Goal: Transaction & Acquisition: Purchase product/service

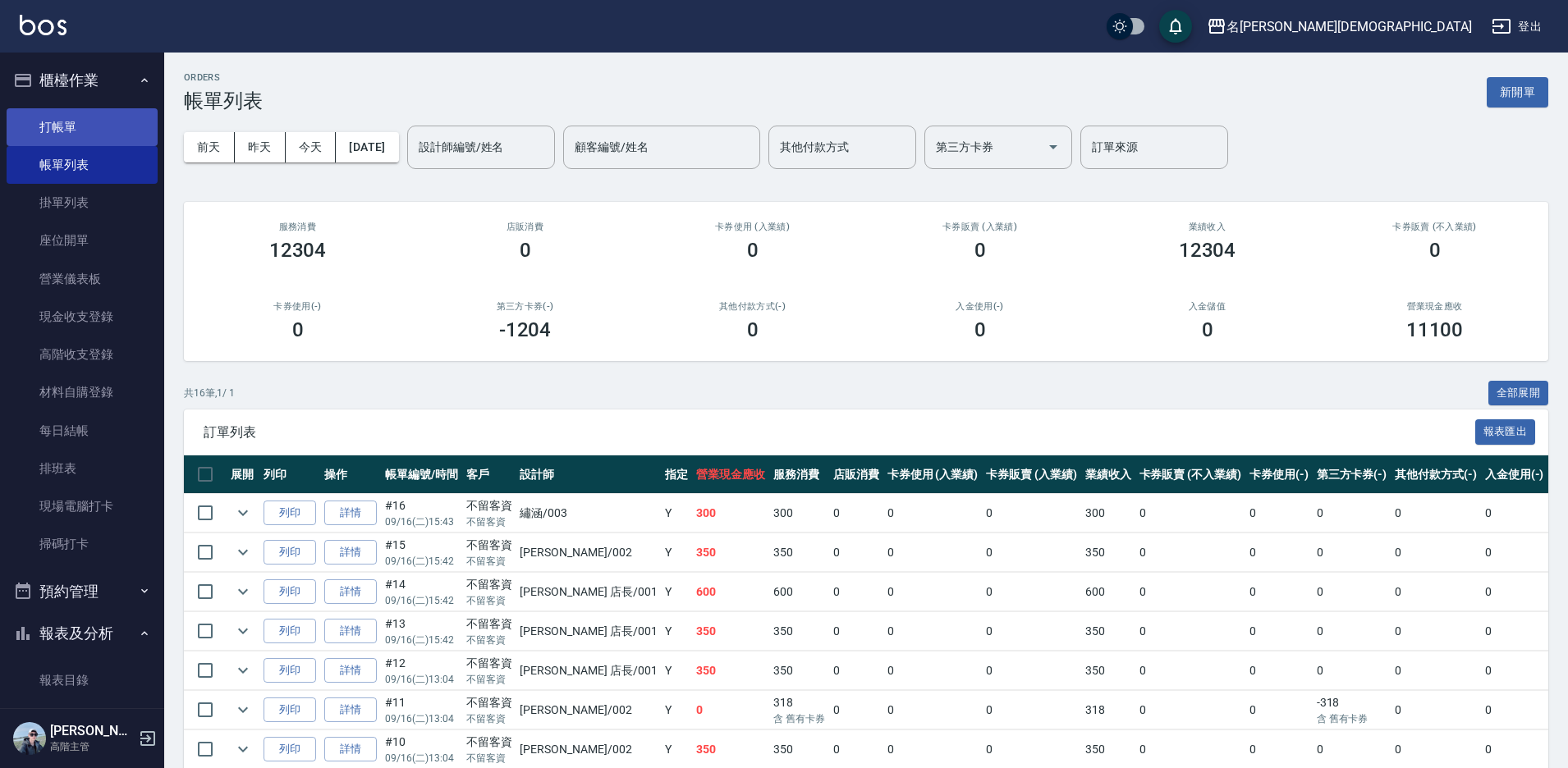
click at [96, 128] on link "打帳單" at bounding box center [81, 127] width 151 height 37
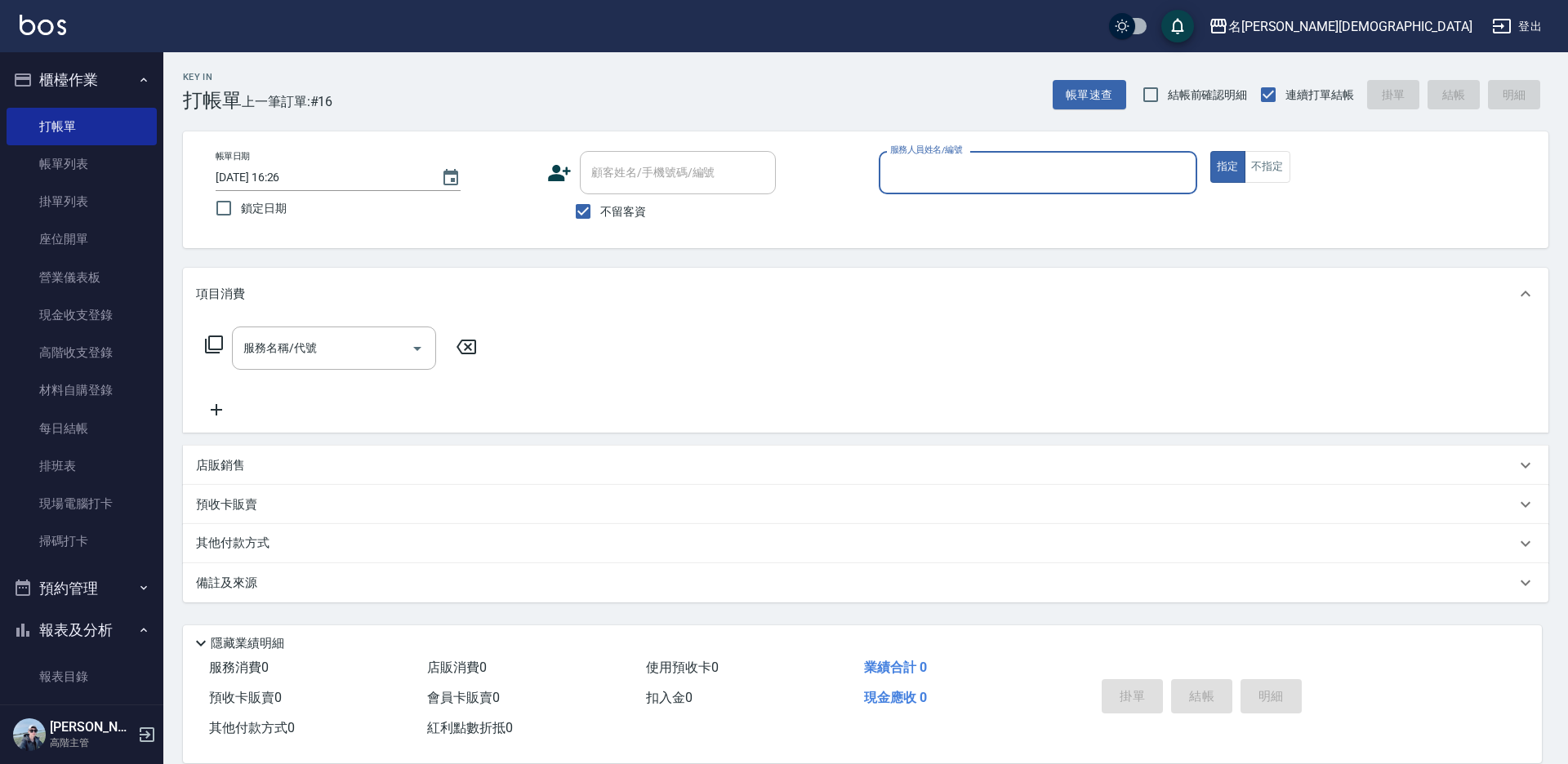
click at [943, 177] on input "服務人員姓名/編號" at bounding box center [1037, 172] width 303 height 28
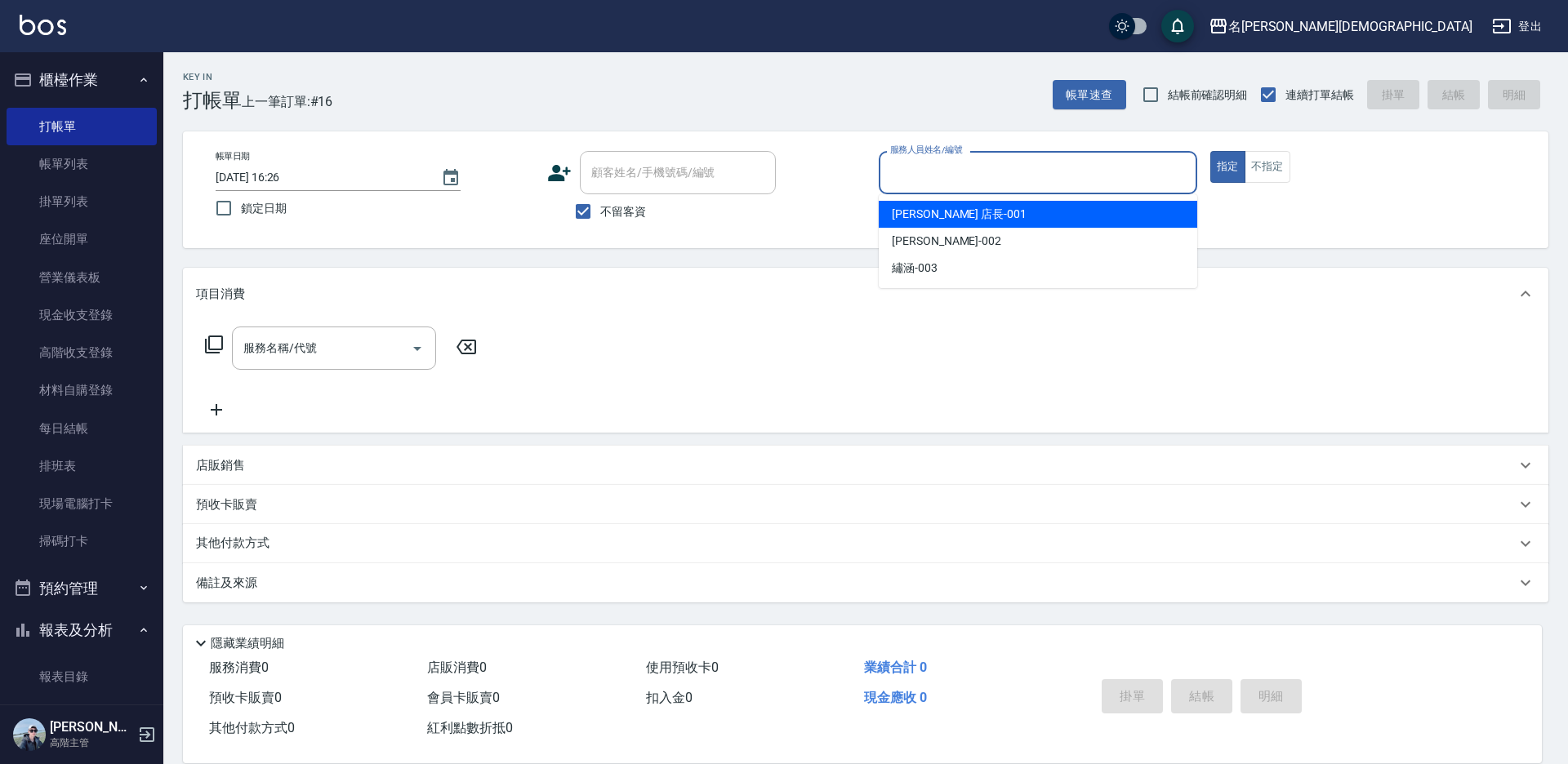
drag, startPoint x: 942, startPoint y: 213, endPoint x: 826, endPoint y: 216, distance: 116.0
click at [940, 212] on span "[PERSON_NAME] 店長 -001" at bounding box center [959, 214] width 135 height 17
type input "[PERSON_NAME] 店長-001"
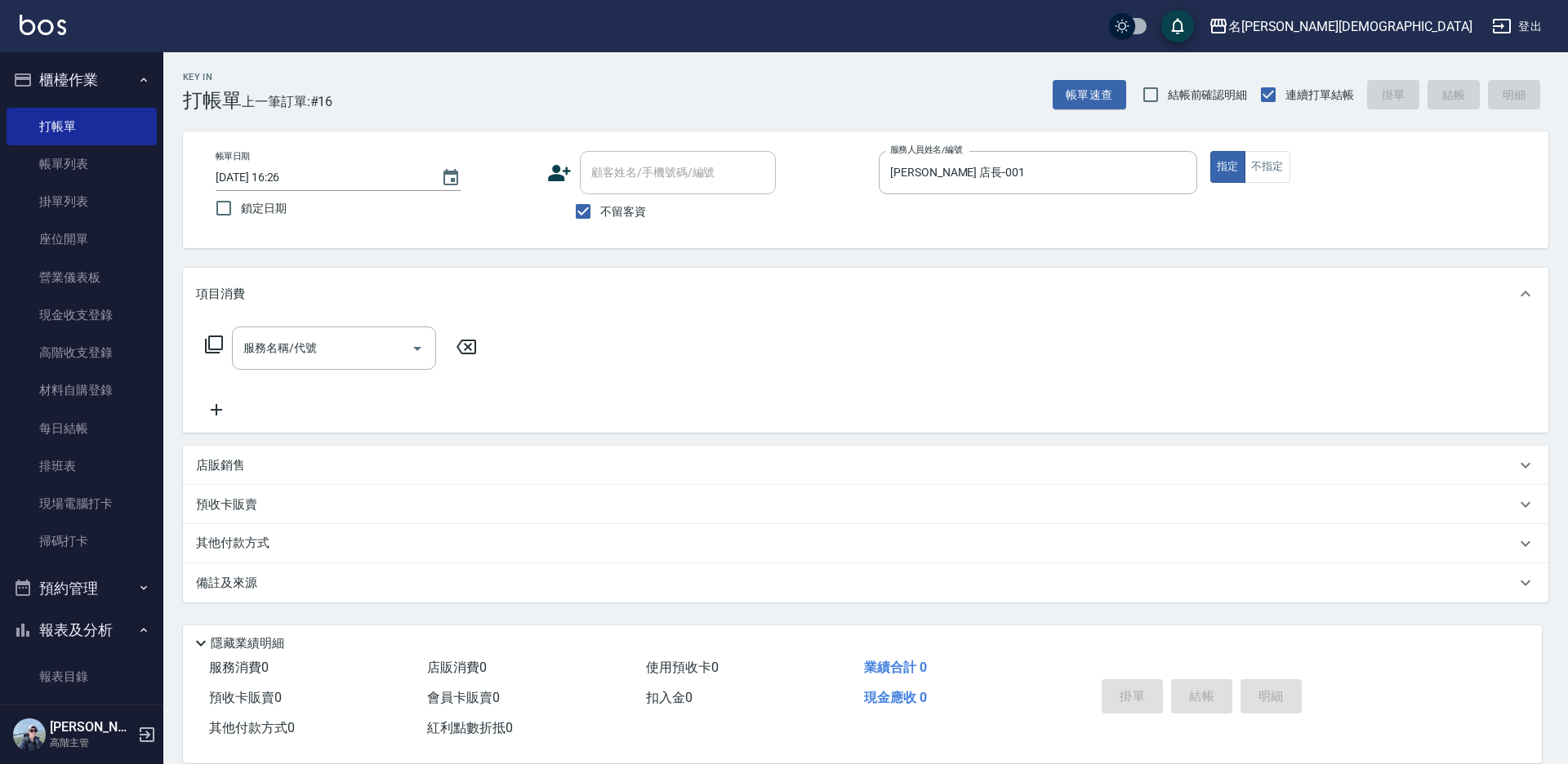
click at [218, 339] on icon at bounding box center [214, 344] width 20 height 20
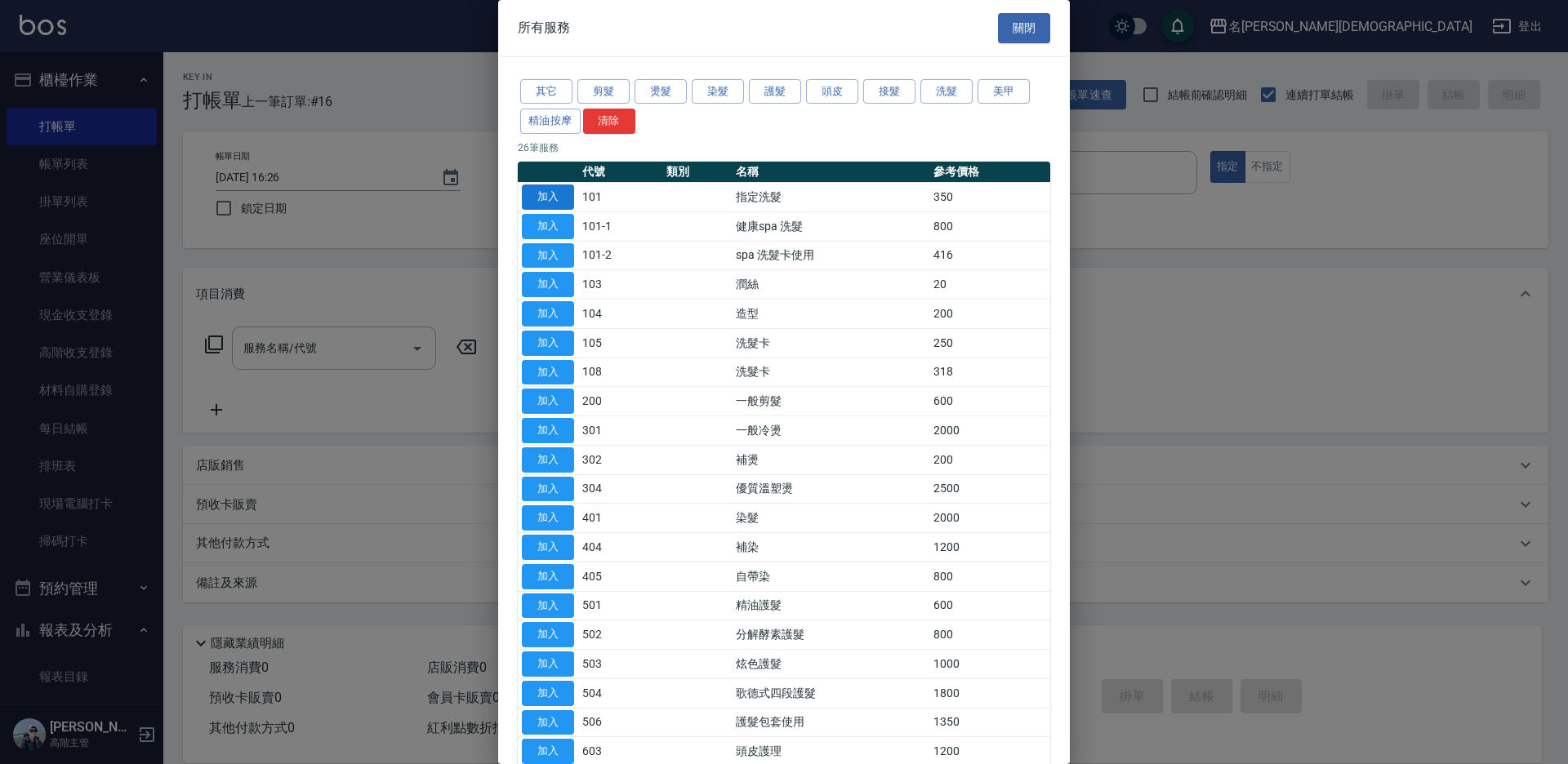
click at [548, 197] on button "加入" at bounding box center [548, 197] width 52 height 26
type input "指定洗髮(101)"
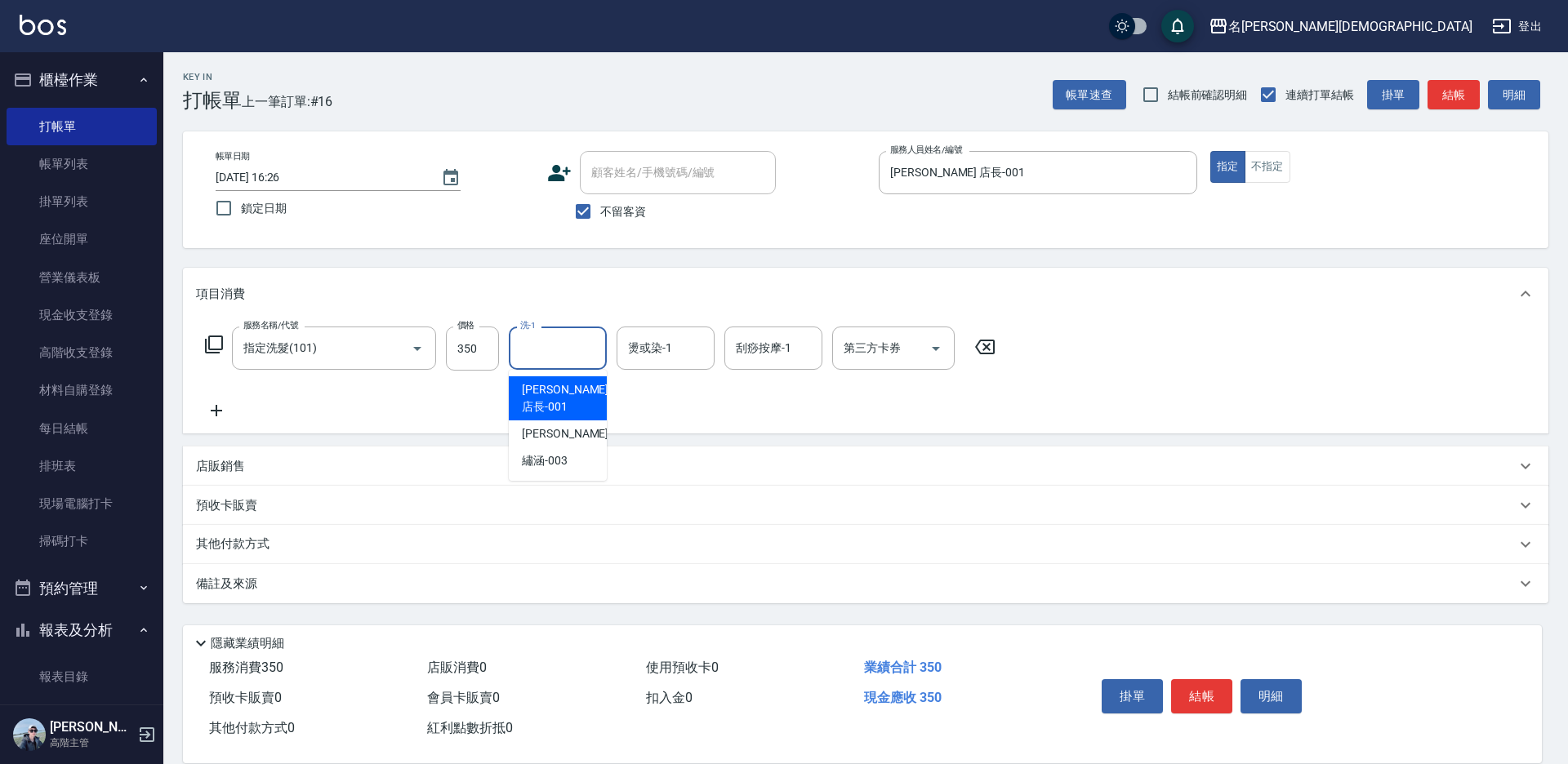
click at [564, 350] on input "洗-1" at bounding box center [557, 348] width 83 height 28
click at [577, 447] on div "繡涵 -003" at bounding box center [557, 461] width 98 height 27
type input "繡涵-003"
click at [212, 342] on icon at bounding box center [214, 344] width 20 height 20
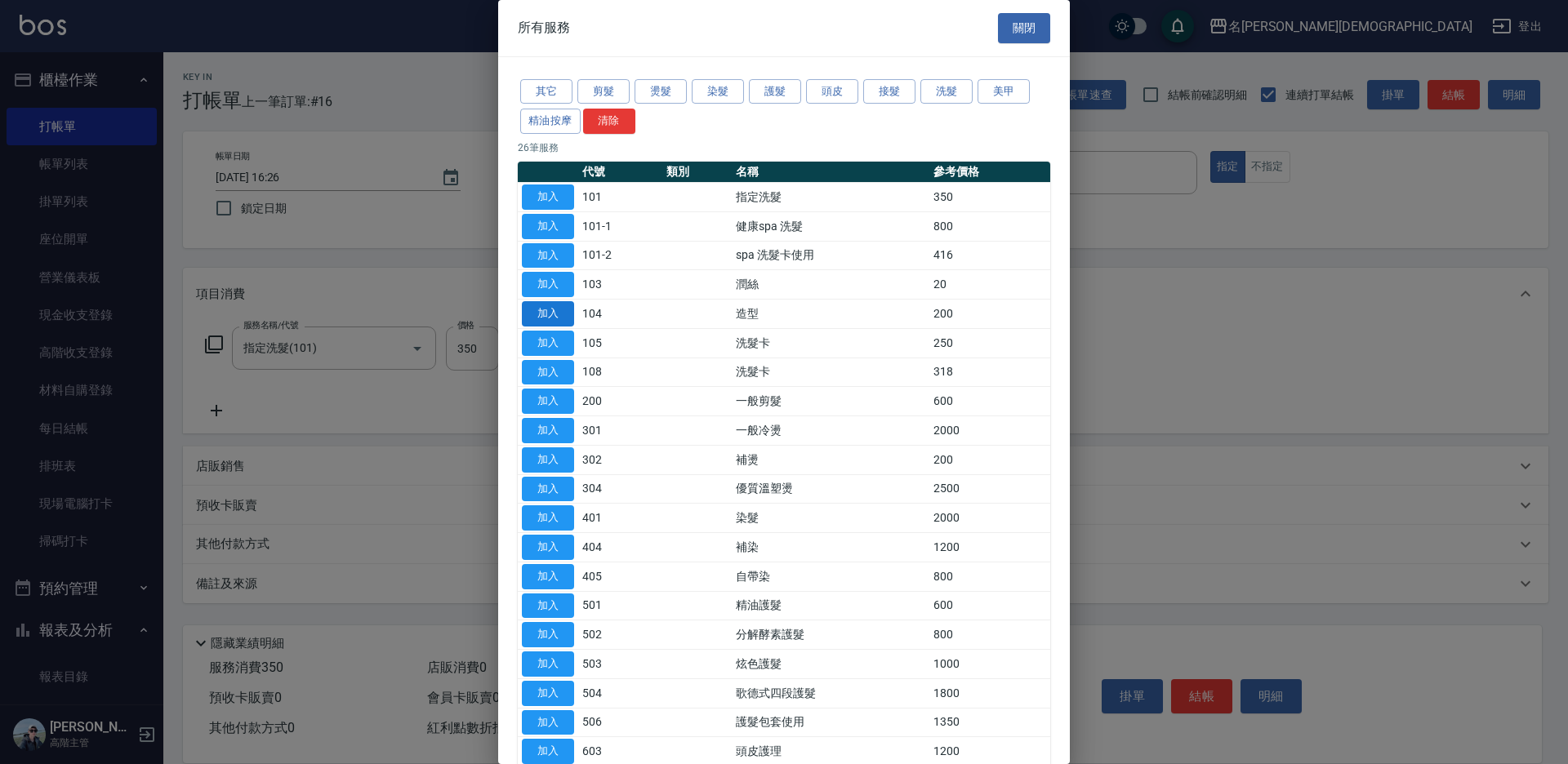
click at [557, 311] on button "加入" at bounding box center [548, 314] width 52 height 26
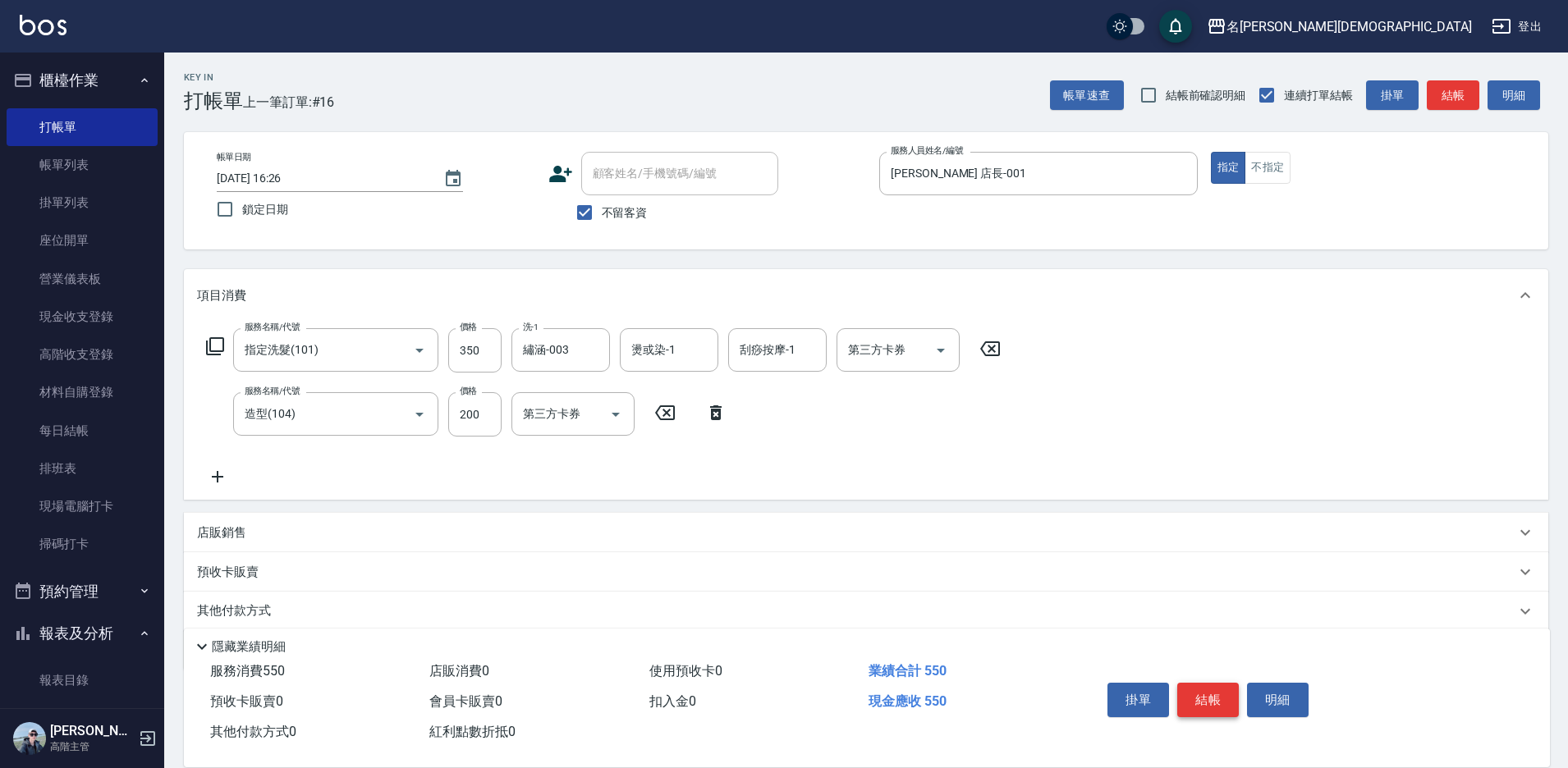
click at [1216, 699] on button "結帳" at bounding box center [1207, 700] width 62 height 35
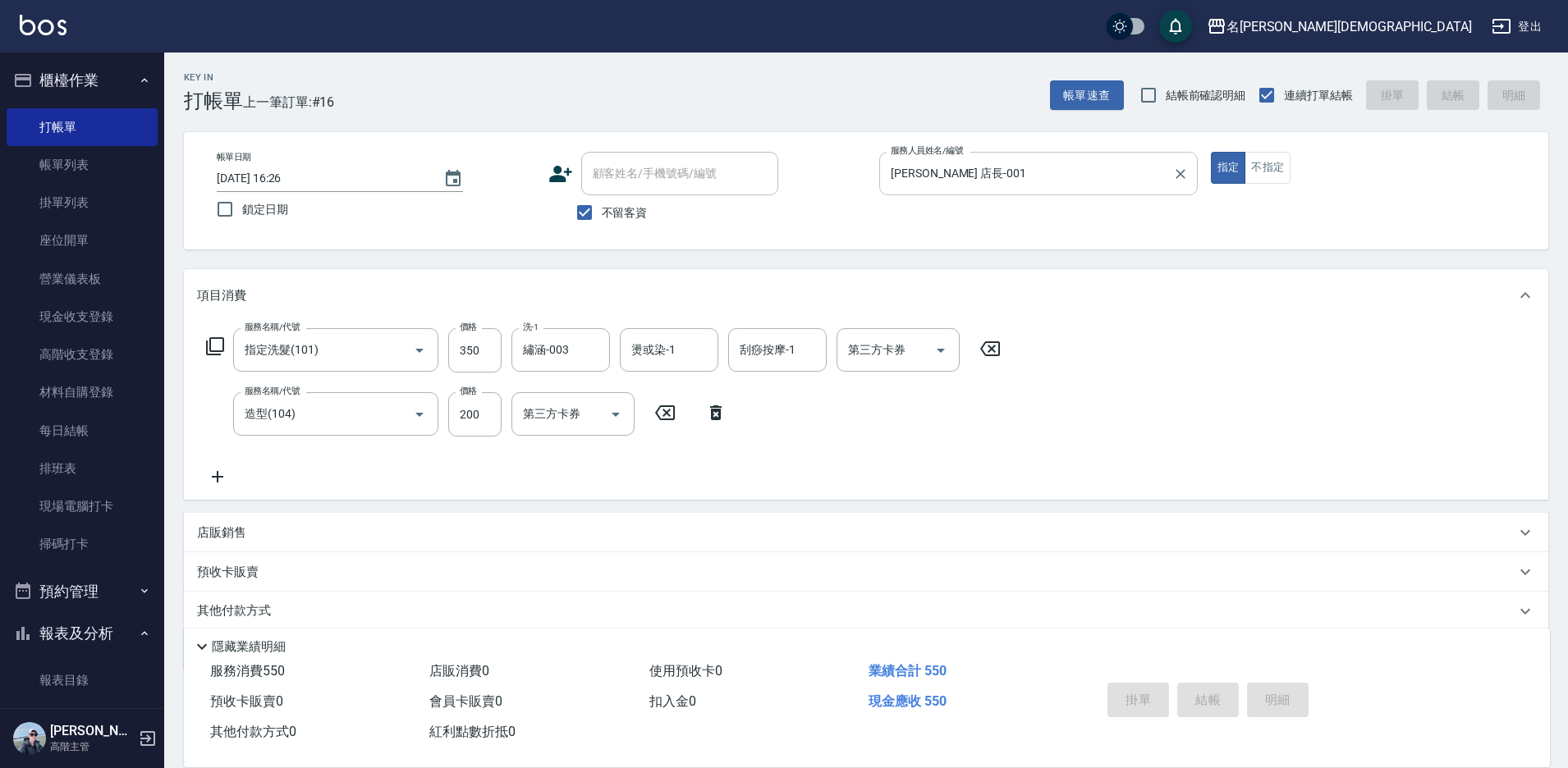
type input "[DATE] 16:27"
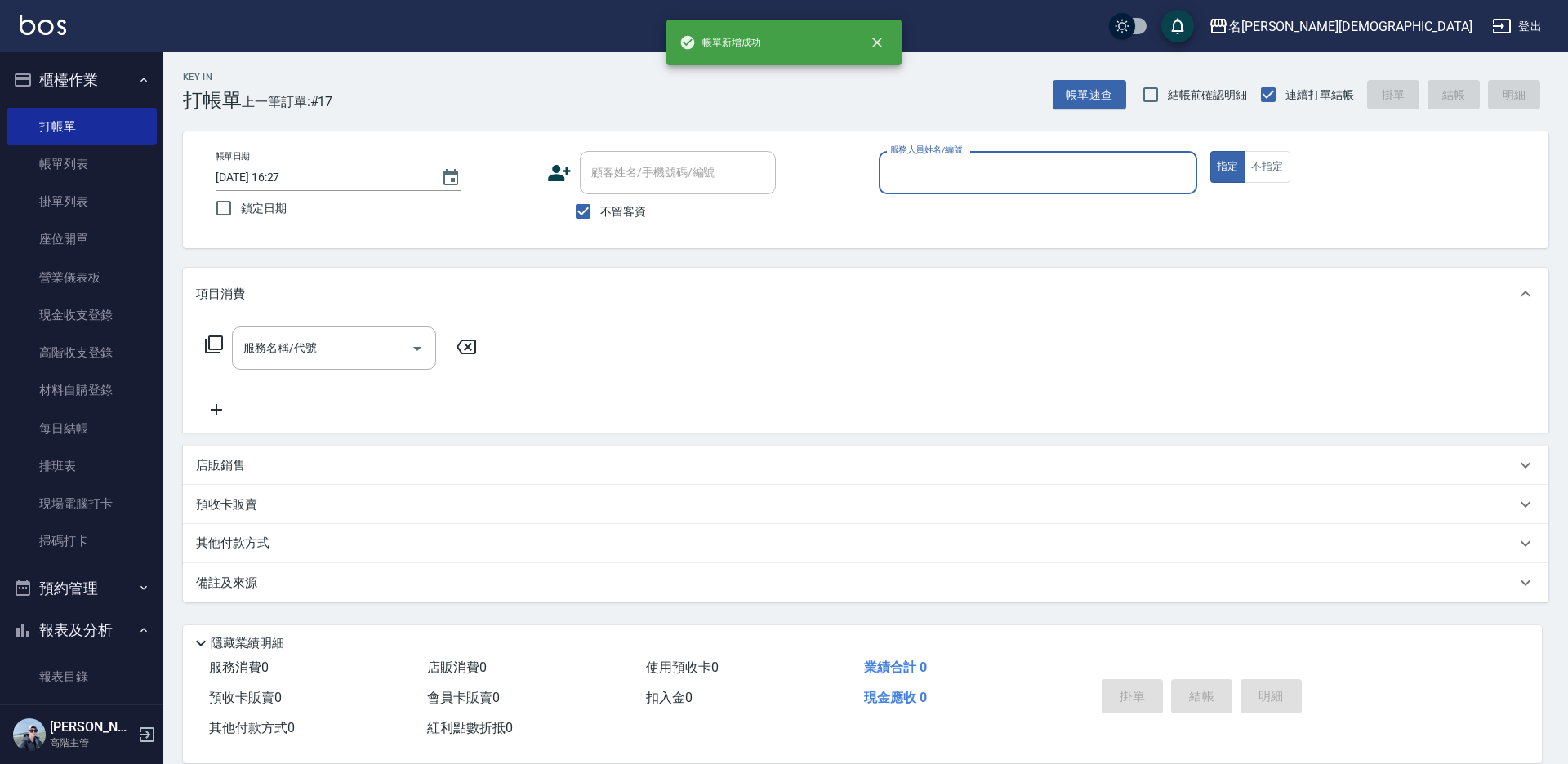
click at [904, 176] on input "服務人員姓名/編號" at bounding box center [1037, 172] width 303 height 28
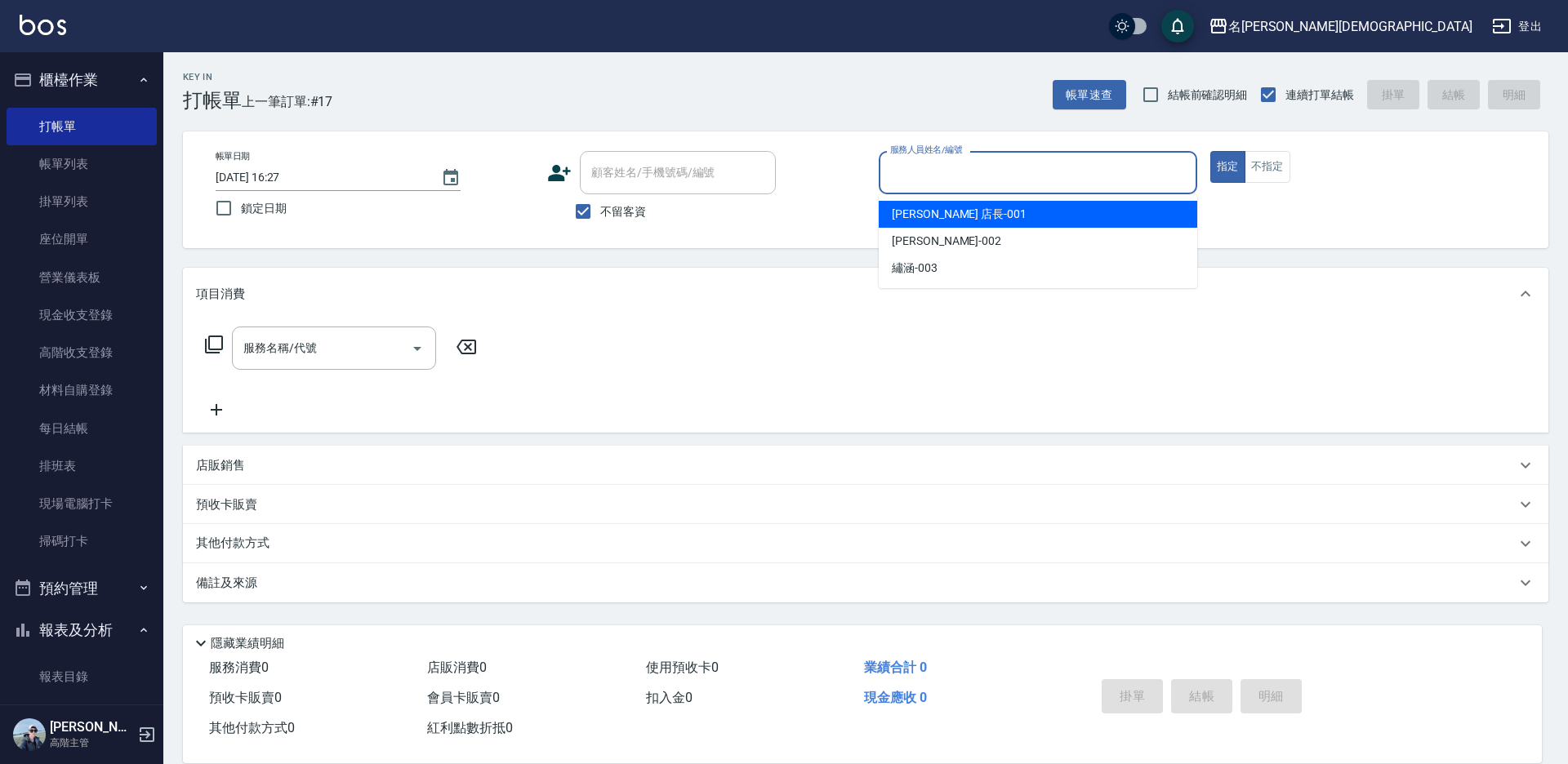
click at [911, 210] on span "[PERSON_NAME] 店長 -001" at bounding box center [959, 214] width 135 height 17
type input "[PERSON_NAME] 店長-001"
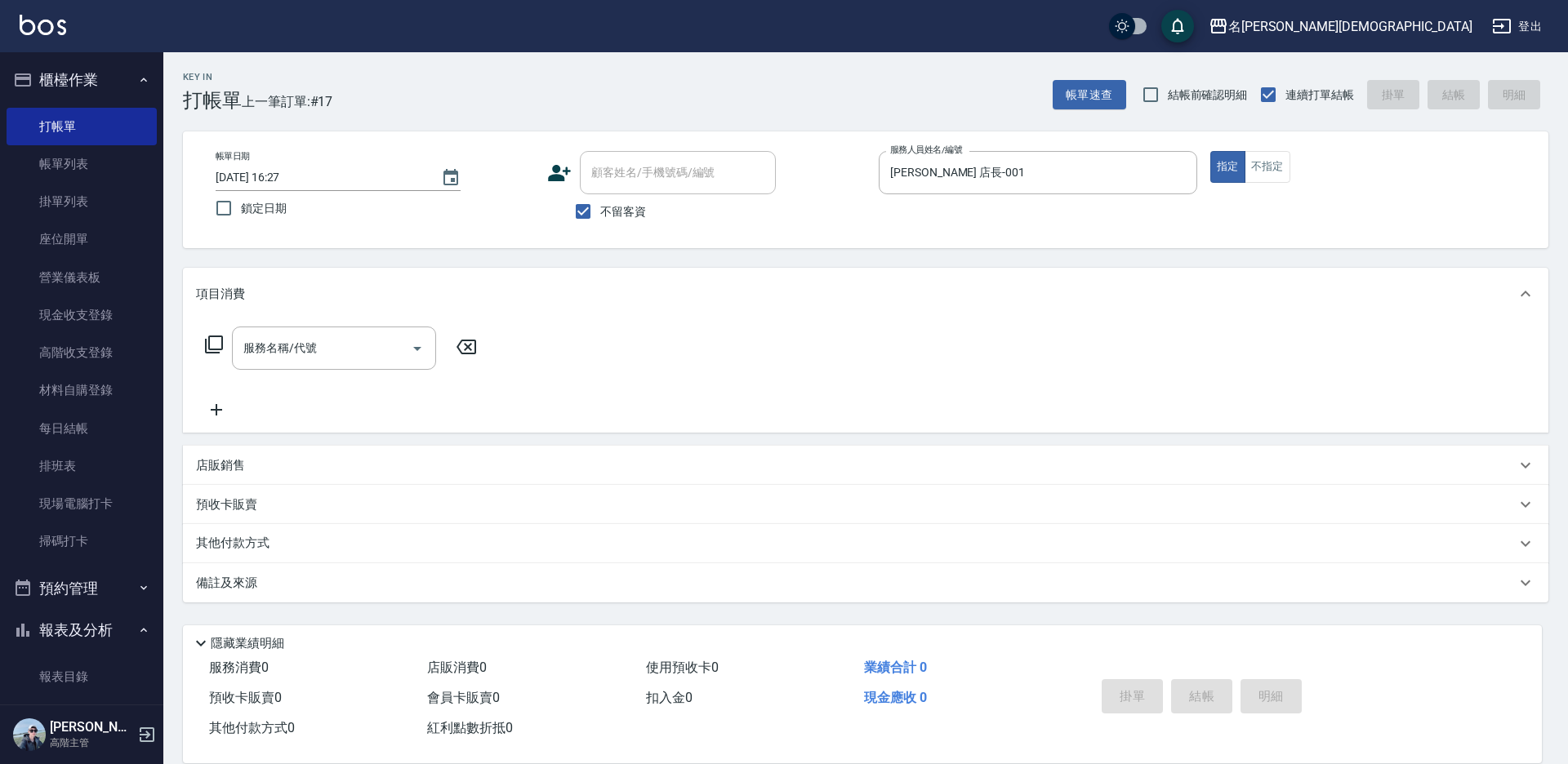
click at [213, 343] on icon at bounding box center [214, 344] width 20 height 20
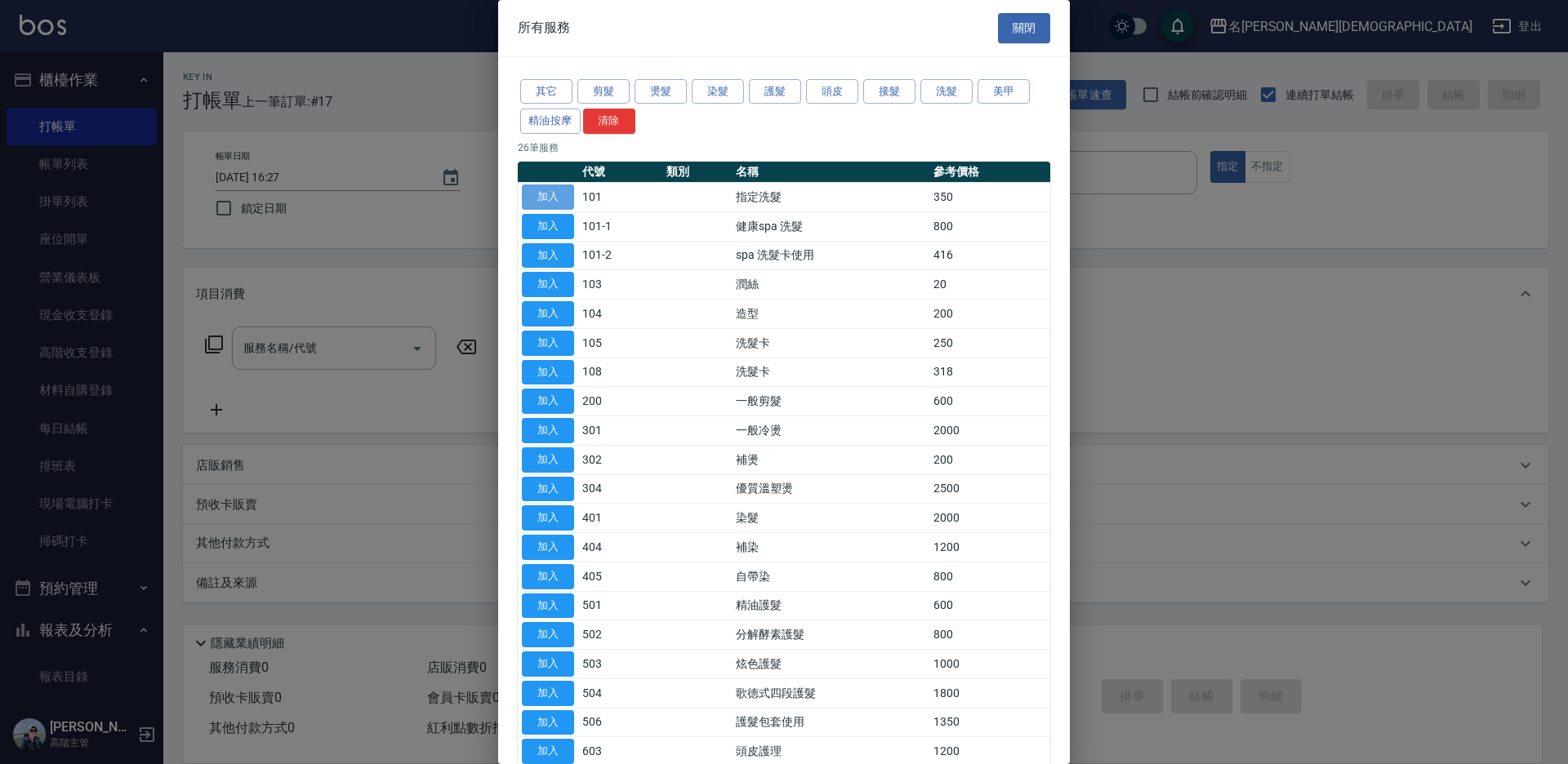
click at [557, 201] on button "加入" at bounding box center [548, 197] width 52 height 26
type input "指定洗髮(101)"
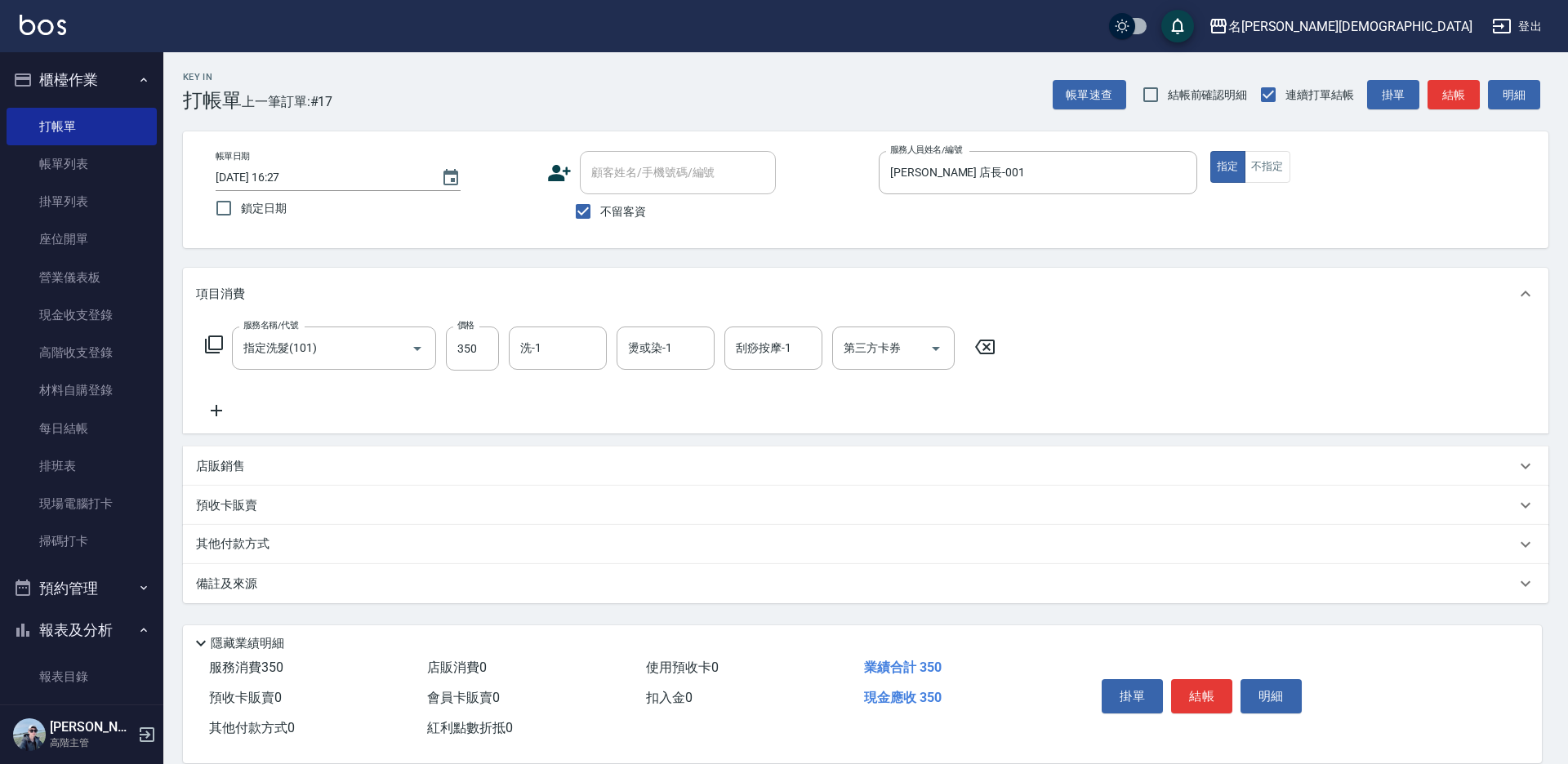
click at [217, 349] on icon at bounding box center [214, 344] width 20 height 20
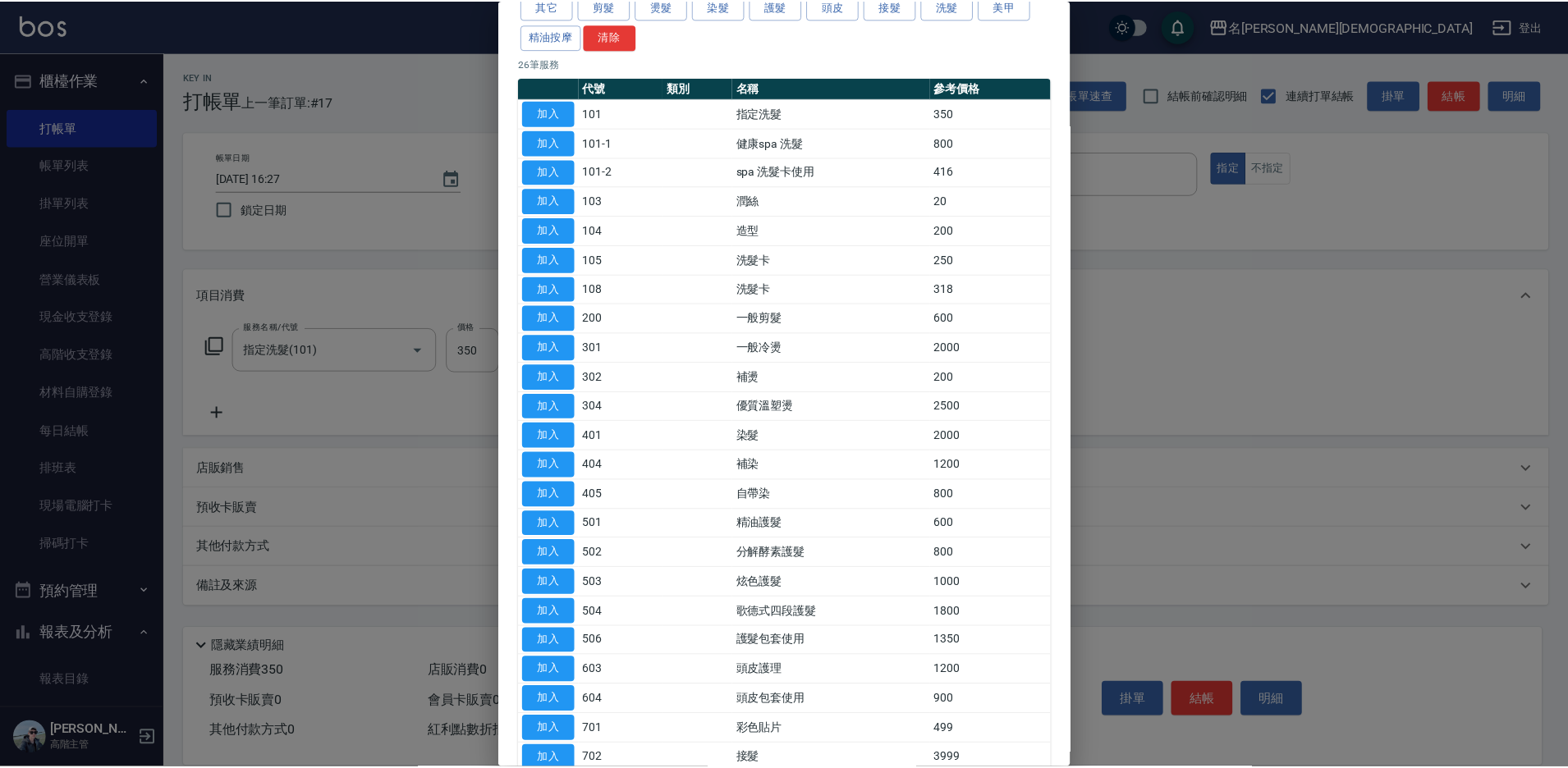
scroll to position [164, 0]
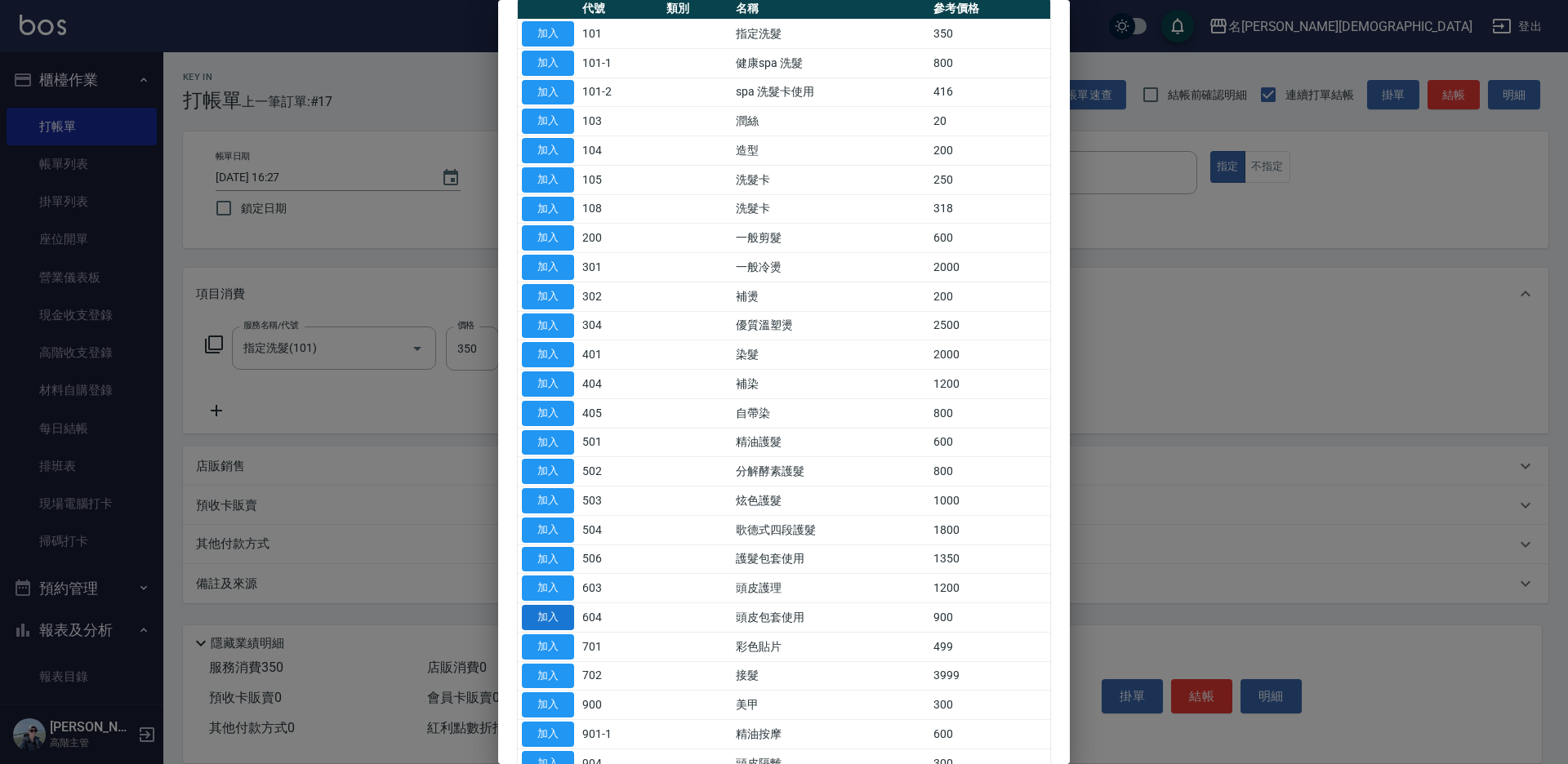
click at [563, 617] on button "加入" at bounding box center [548, 618] width 52 height 26
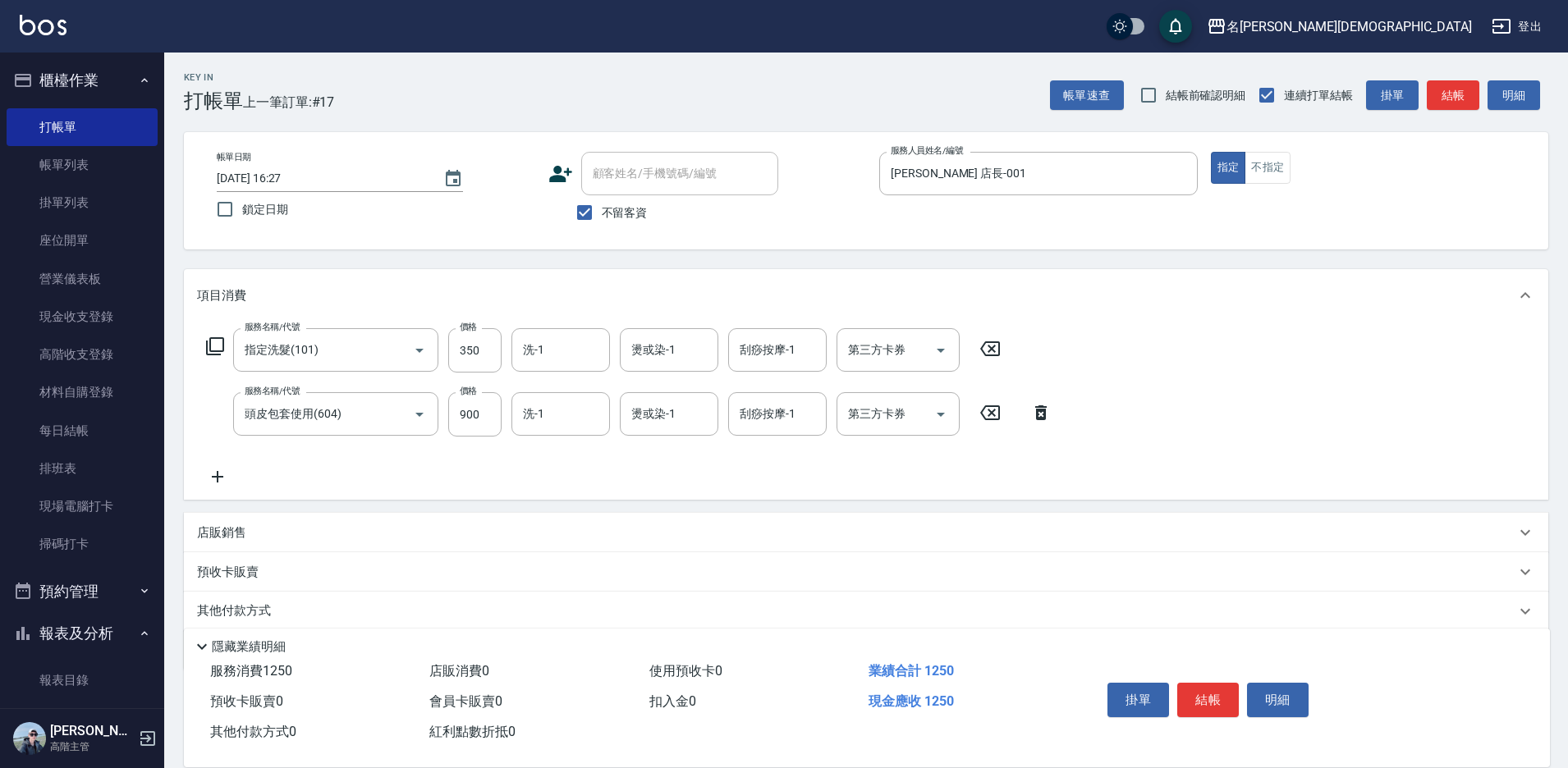
click at [878, 416] on div "第三方卡券 第三方卡券" at bounding box center [899, 414] width 123 height 44
click at [871, 474] on span "舊有卡券" at bounding box center [899, 483] width 123 height 27
type input "舊有卡券"
click at [574, 347] on input "洗-1" at bounding box center [560, 350] width 84 height 29
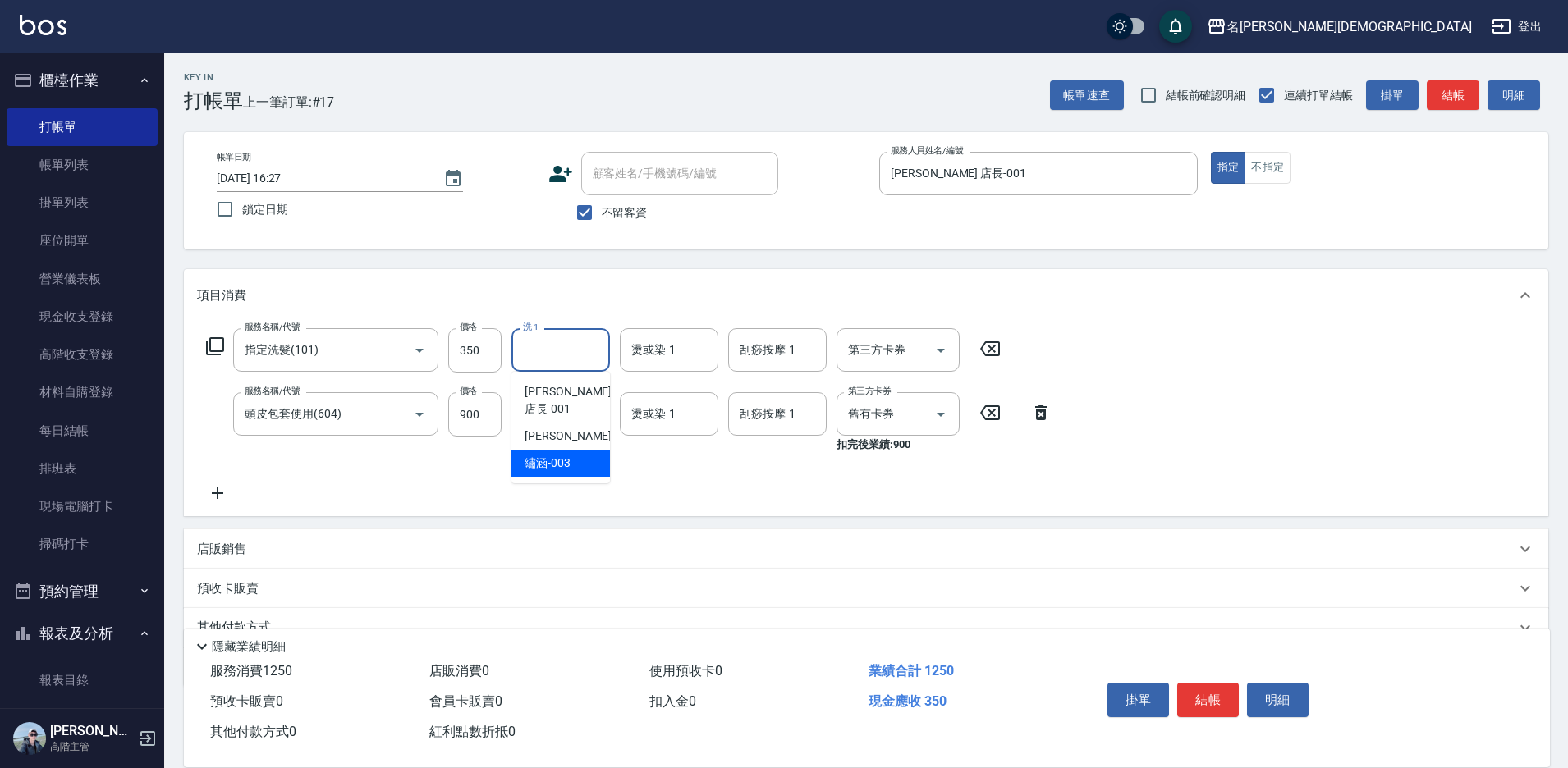
drag, startPoint x: 556, startPoint y: 447, endPoint x: 535, endPoint y: 420, distance: 34.2
click at [555, 455] on span "繡涵 -003" at bounding box center [548, 463] width 46 height 17
type input "繡涵-003"
click at [535, 418] on input "洗-1" at bounding box center [560, 414] width 84 height 29
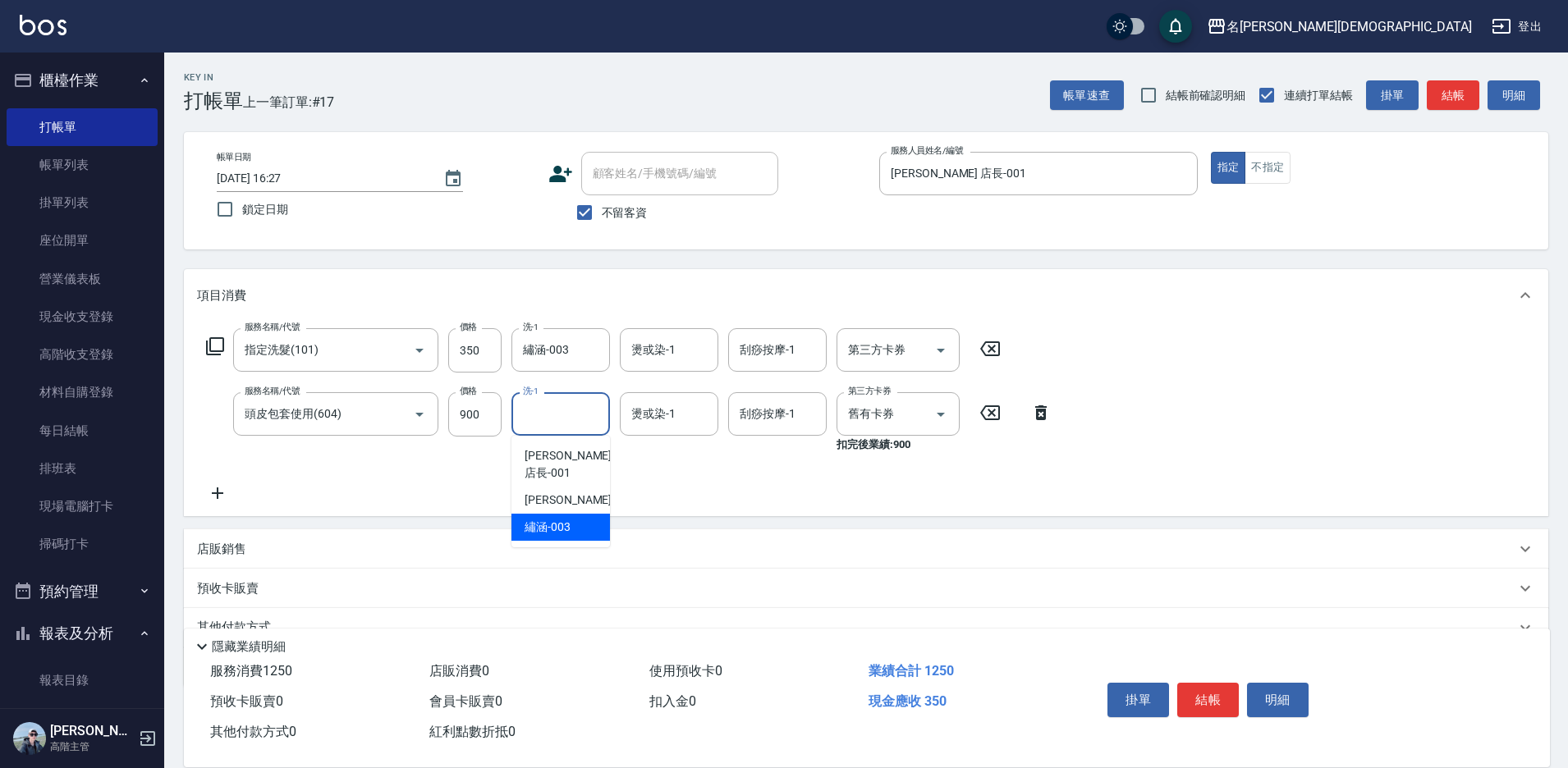
click at [559, 518] on span "繡涵 -003" at bounding box center [548, 526] width 46 height 17
type input "繡涵-003"
click at [1206, 690] on button "結帳" at bounding box center [1207, 700] width 62 height 35
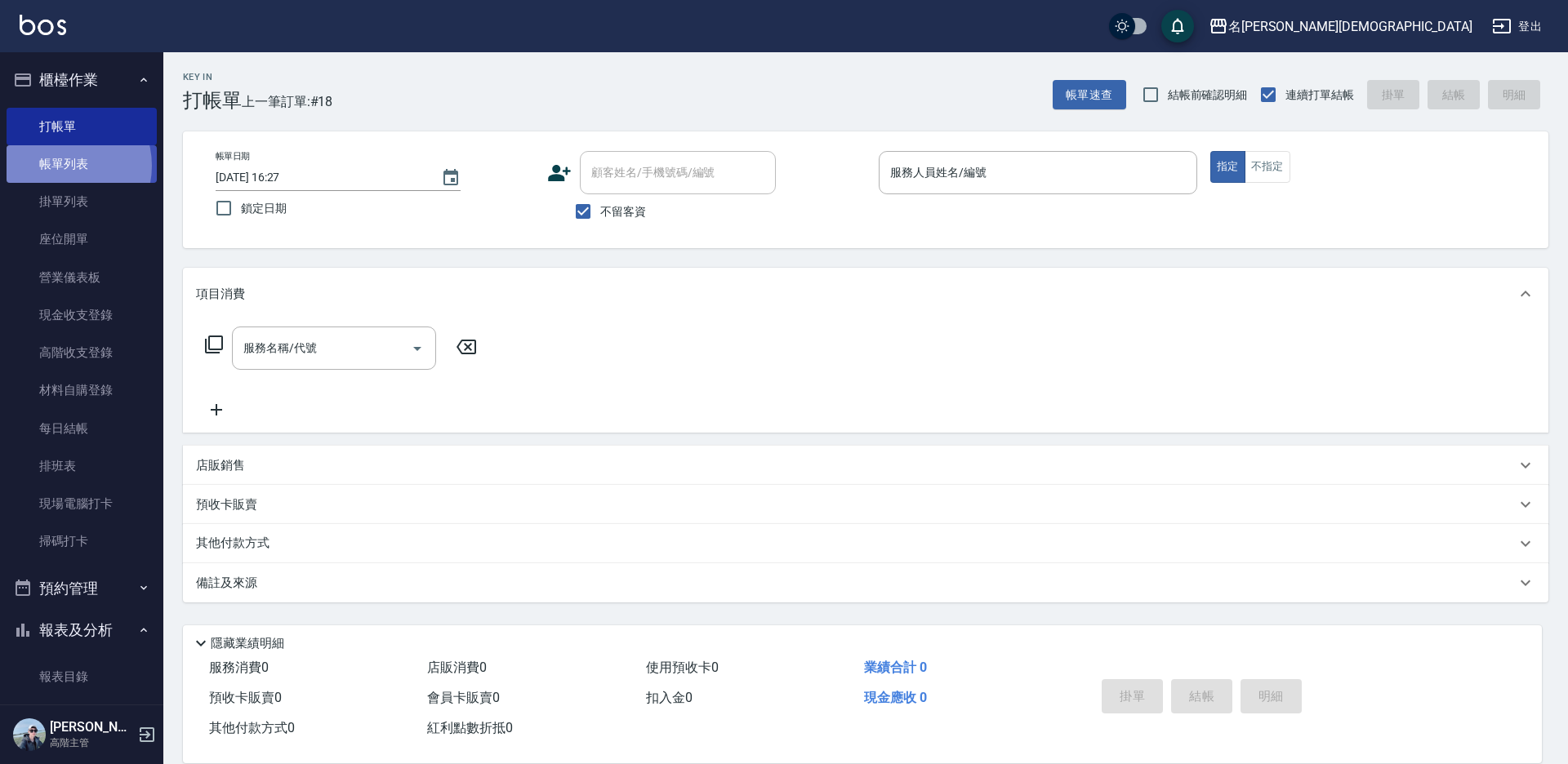
drag, startPoint x: 61, startPoint y: 166, endPoint x: 106, endPoint y: 160, distance: 45.4
click at [60, 165] on link "帳單列表" at bounding box center [81, 164] width 150 height 37
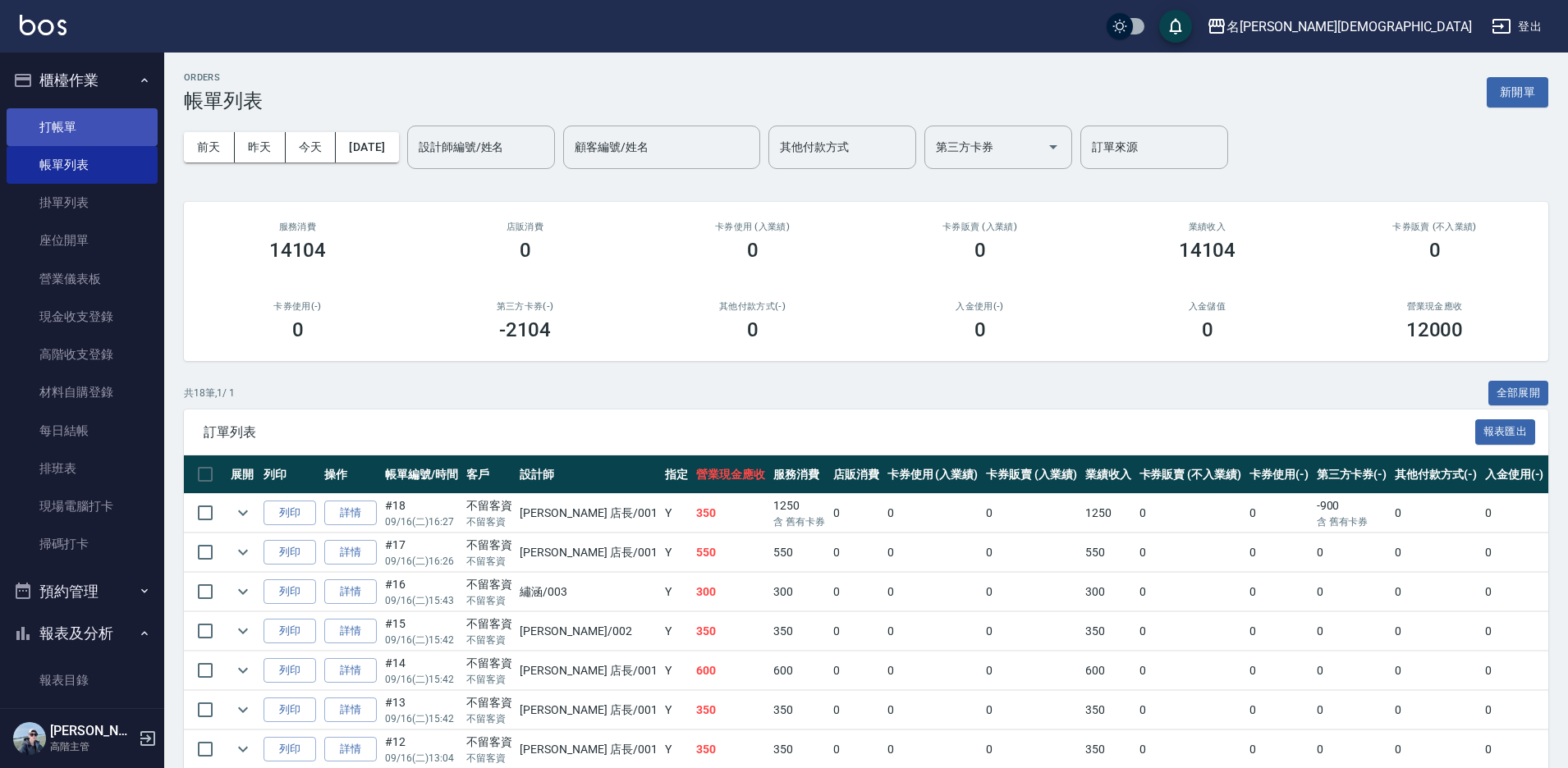
click at [77, 133] on link "打帳單" at bounding box center [81, 127] width 151 height 37
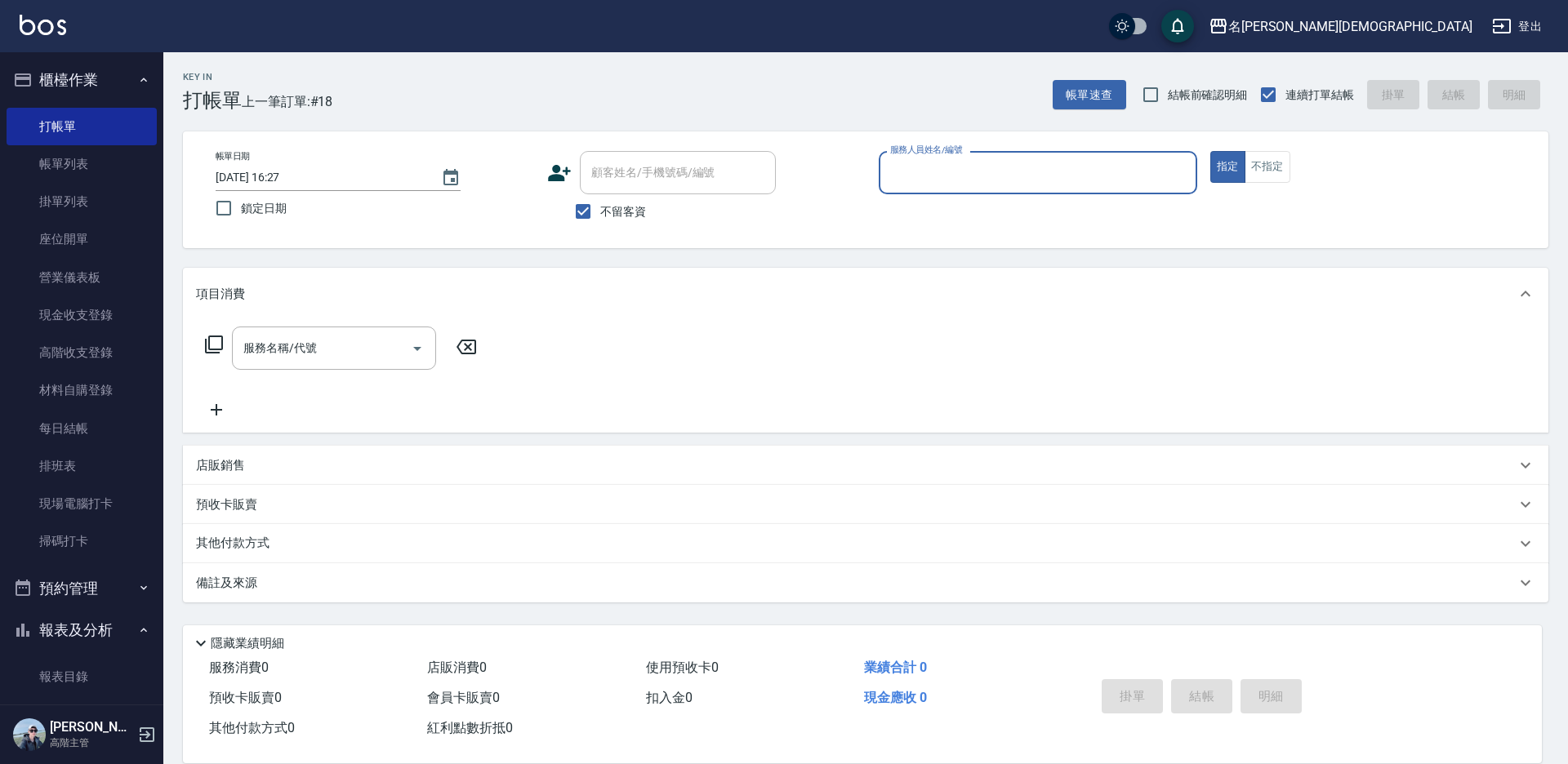
drag, startPoint x: 921, startPoint y: 171, endPoint x: 921, endPoint y: 189, distance: 18.0
click at [920, 176] on input "服務人員姓名/編號" at bounding box center [1037, 172] width 303 height 28
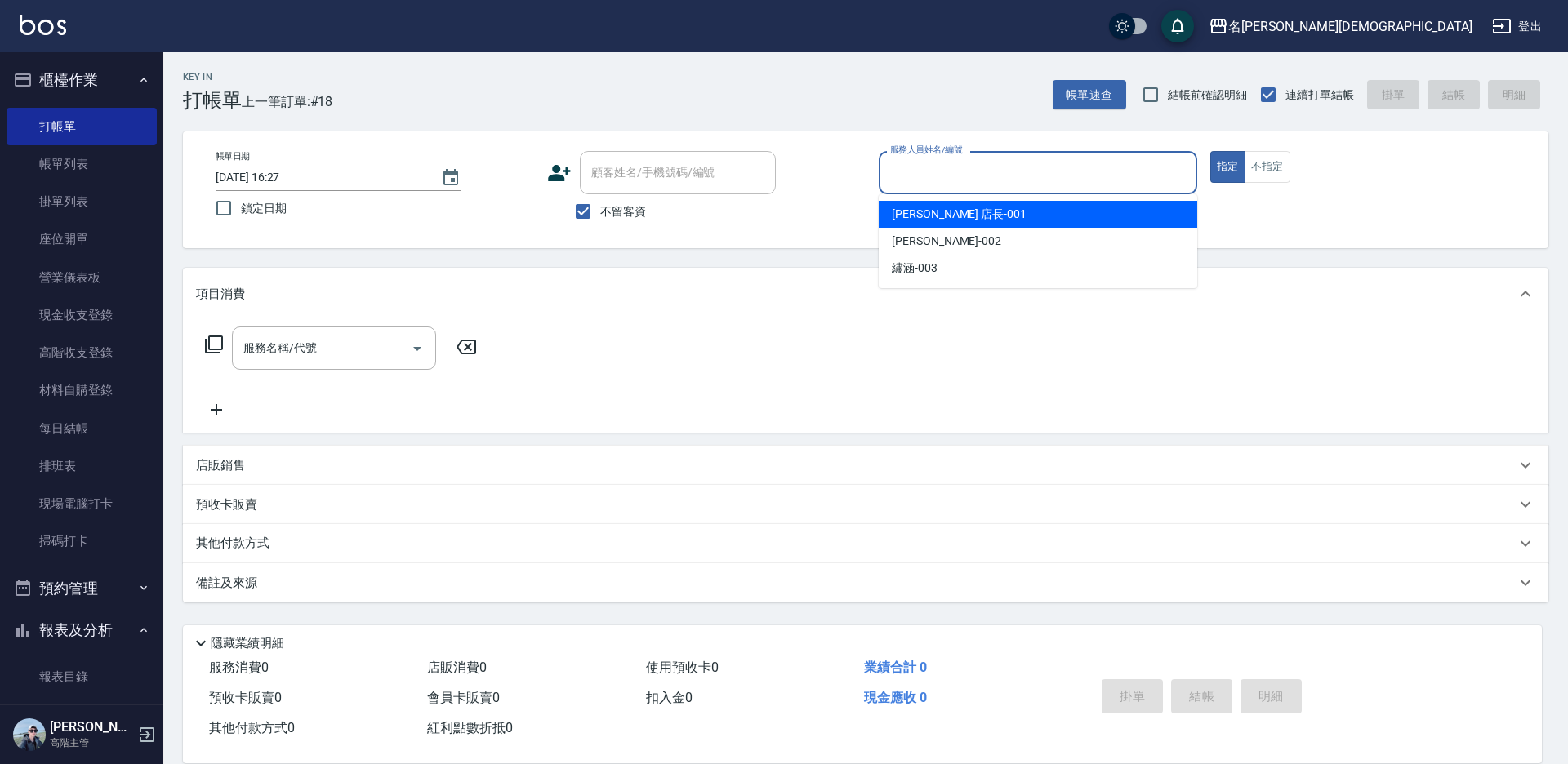
drag, startPoint x: 921, startPoint y: 209, endPoint x: 805, endPoint y: 220, distance: 116.5
click at [920, 209] on span "[PERSON_NAME] 店長 -001" at bounding box center [959, 214] width 135 height 17
type input "[PERSON_NAME] 店長-001"
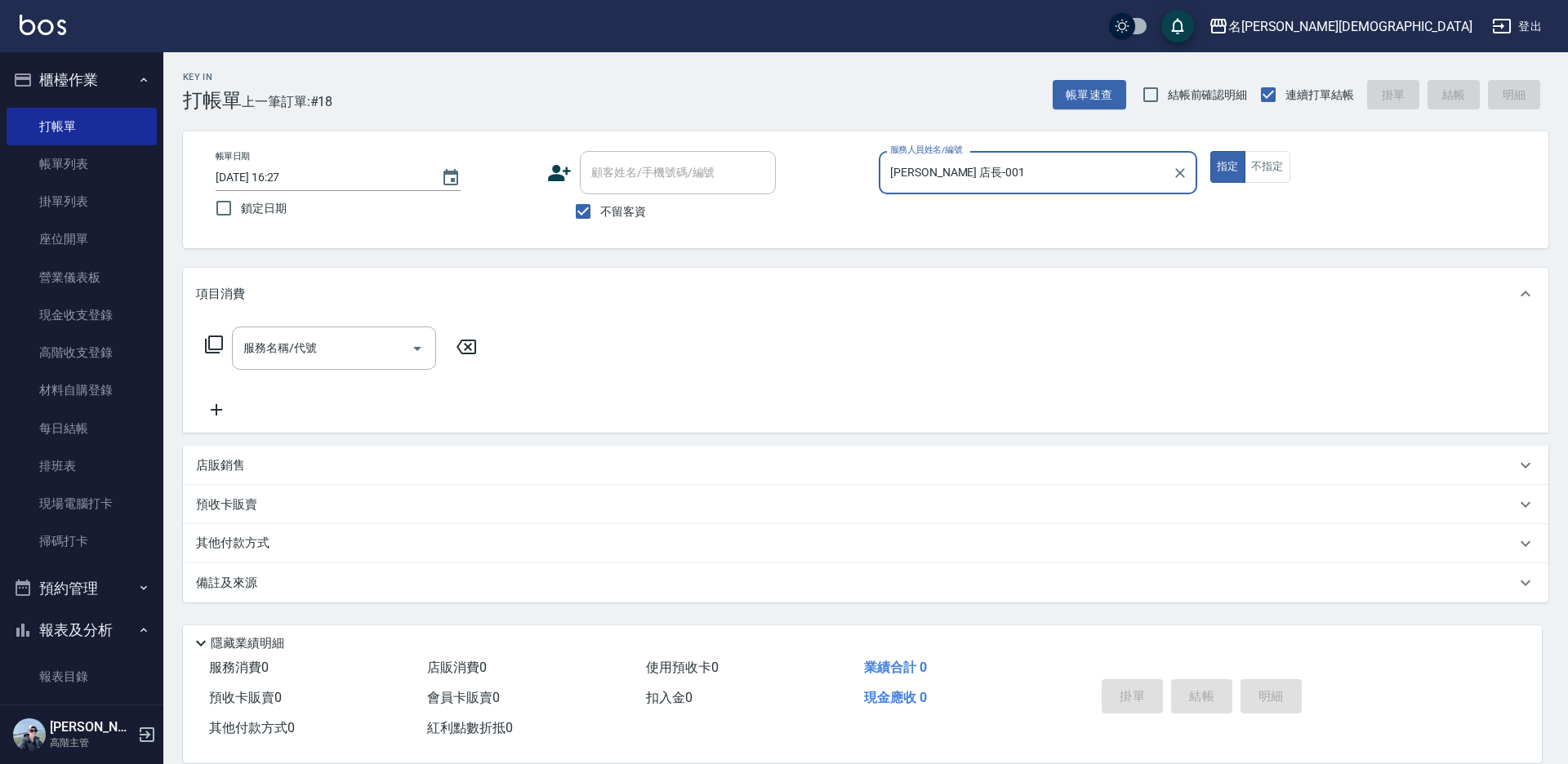
click at [219, 343] on icon at bounding box center [214, 344] width 20 height 20
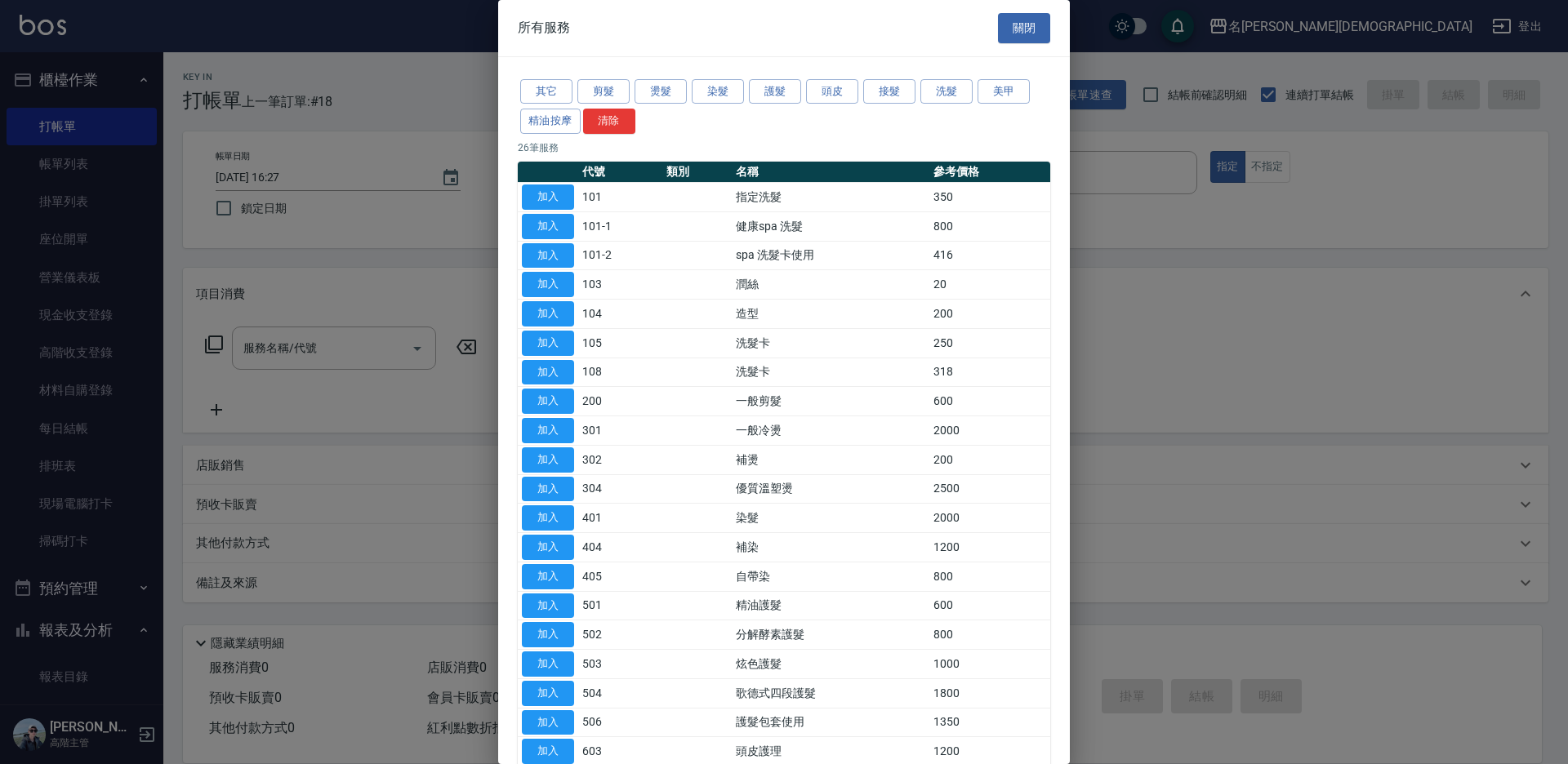
click at [548, 362] on button "加入" at bounding box center [548, 373] width 52 height 26
type input "洗髮卡(108)"
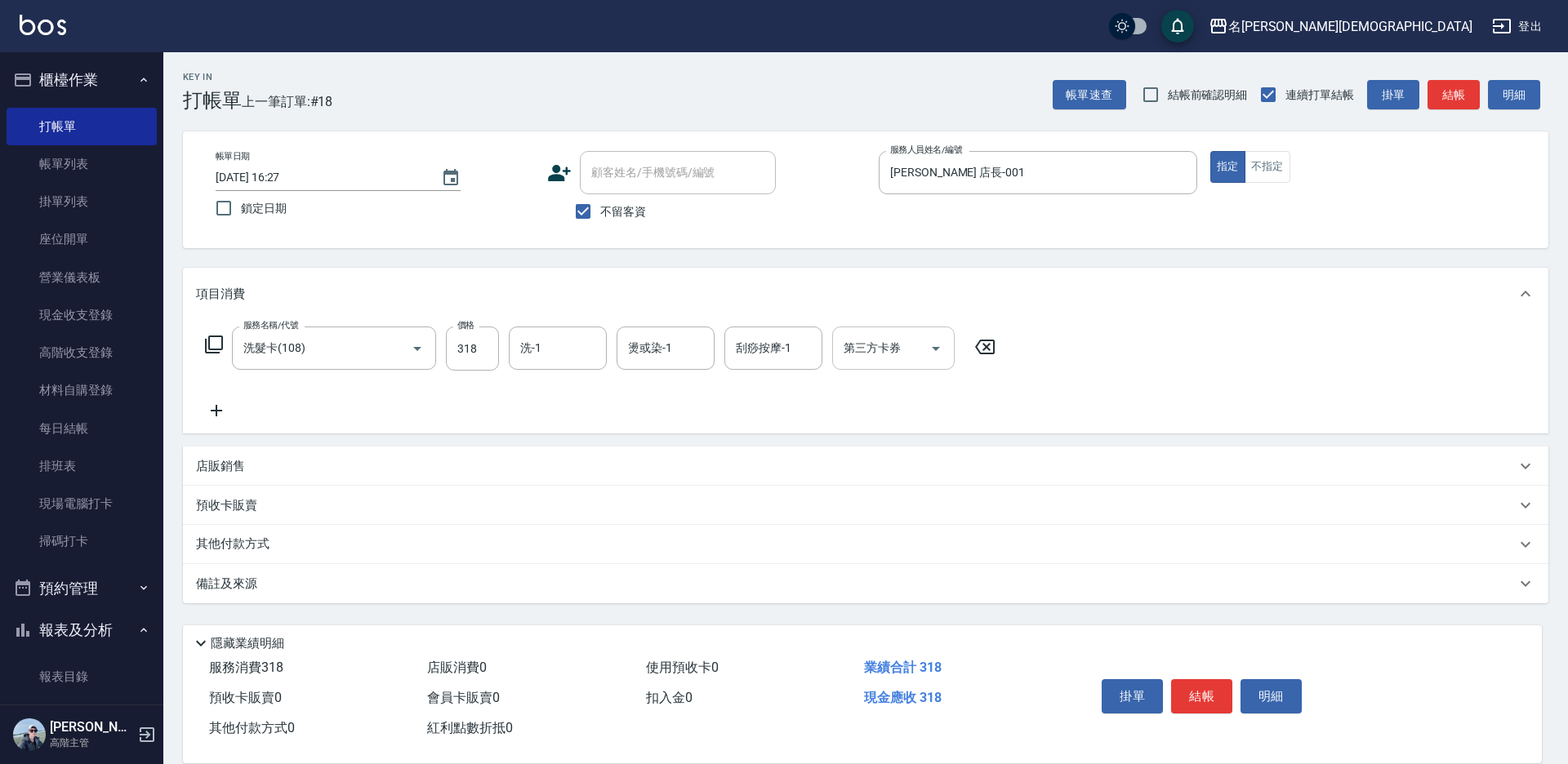
drag, startPoint x: 859, startPoint y: 373, endPoint x: 855, endPoint y: 364, distance: 9.8
click at [855, 367] on div "服務名稱/代號 洗髮卡(108) 服務名稱/代號 價格 318 價格 洗-1 洗-1 燙或染-1 燙或染-1 刮痧按摩-1 刮痧按摩-1 第三方卡券 第三方卡券" at bounding box center [601, 374] width 809 height 94
click at [858, 358] on input "第三方卡券" at bounding box center [881, 348] width 83 height 28
click at [878, 409] on span "舊有卡券" at bounding box center [894, 417] width 122 height 27
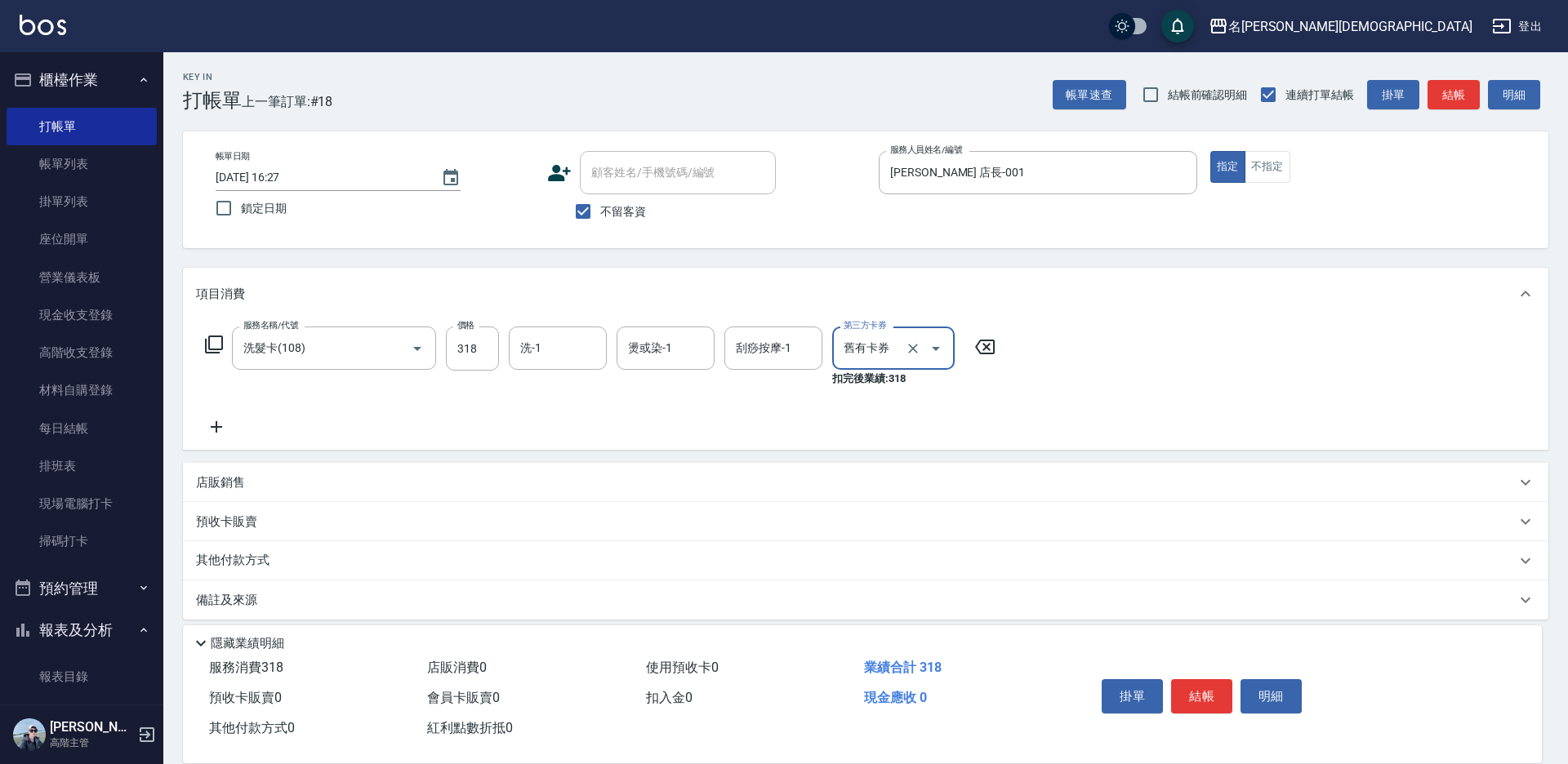
type input "舊有卡券"
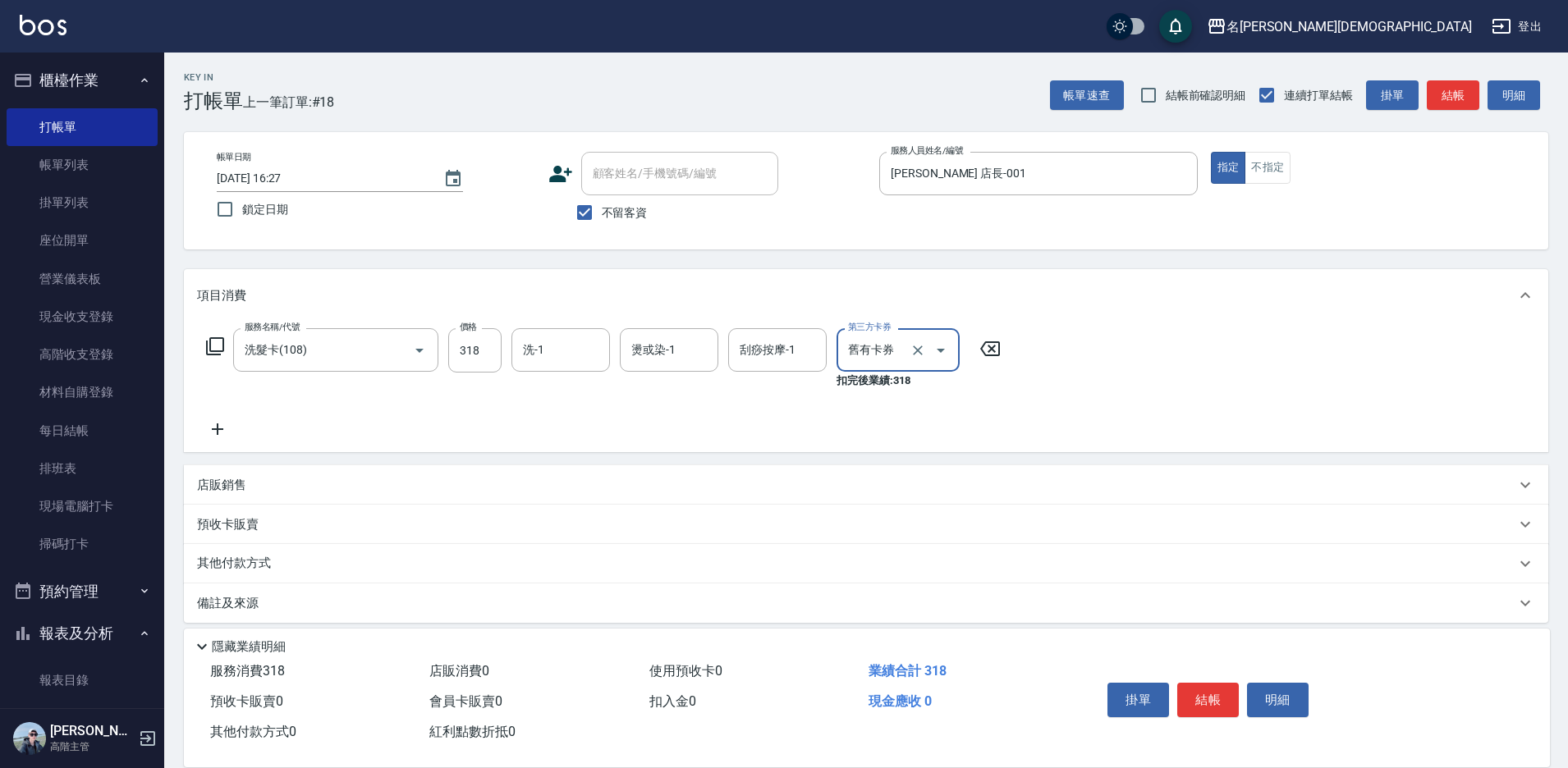
click at [1195, 690] on button "結帳" at bounding box center [1207, 700] width 62 height 35
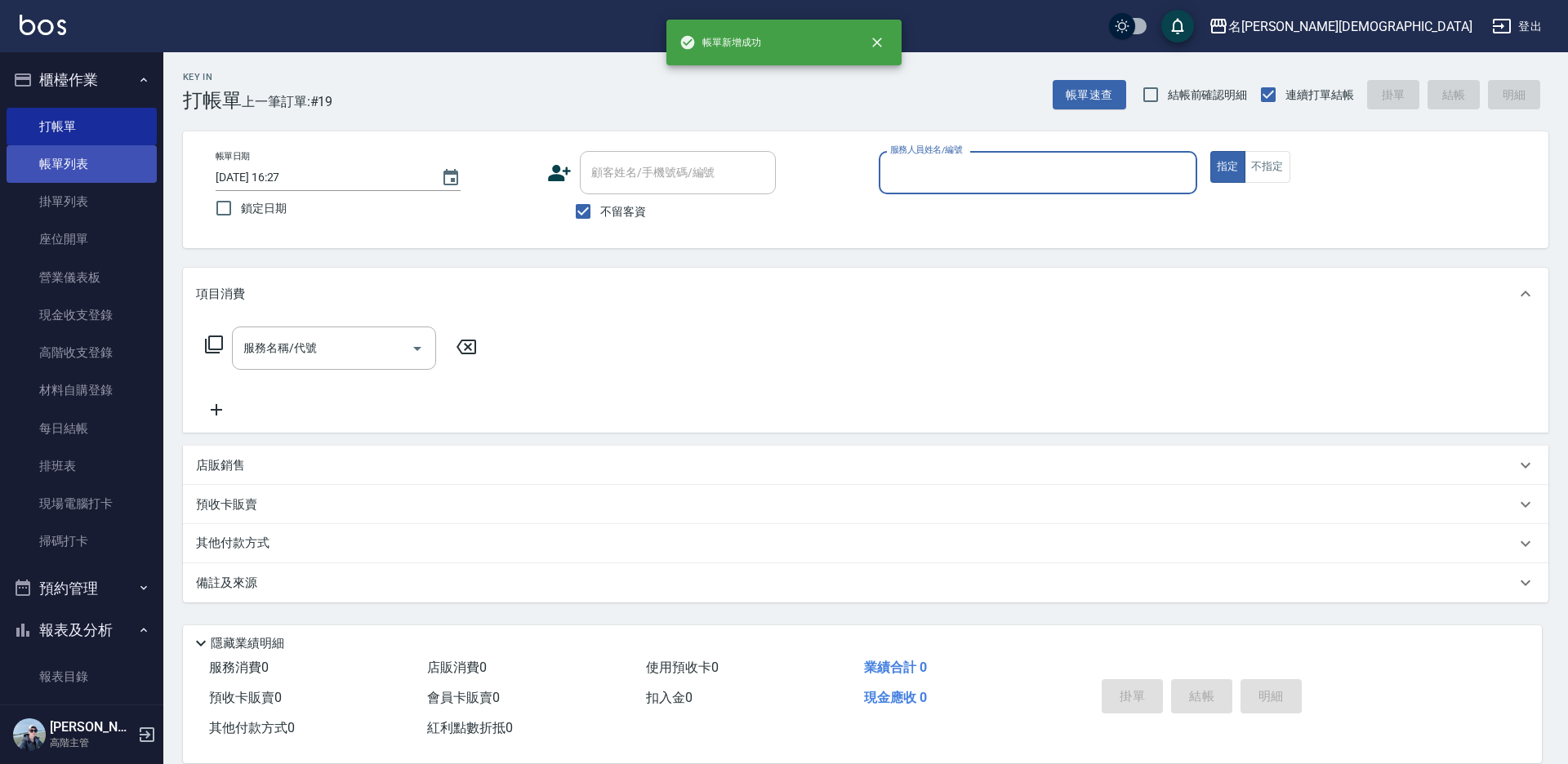
click at [59, 155] on link "帳單列表" at bounding box center [81, 164] width 150 height 37
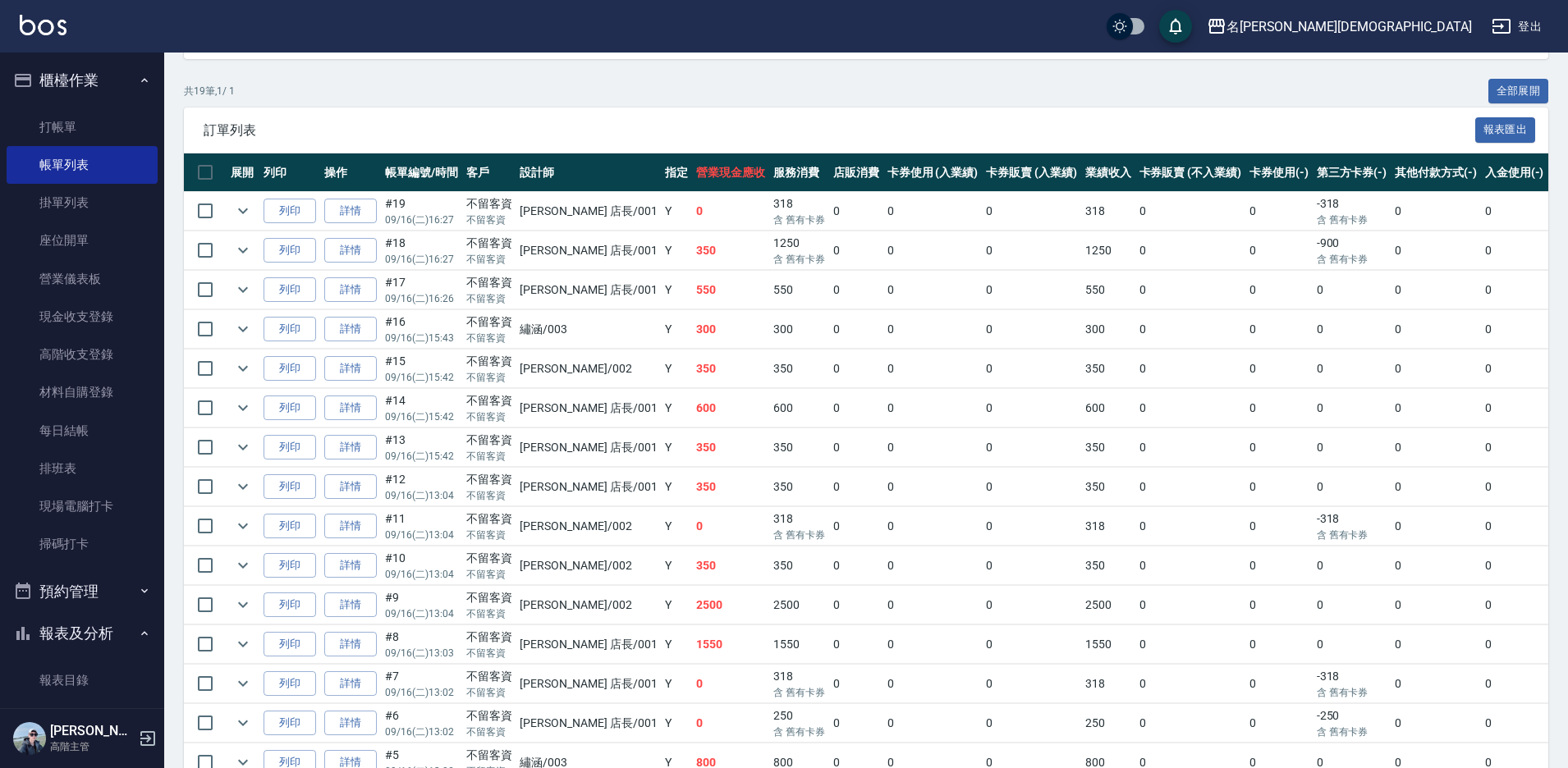
scroll to position [224, 0]
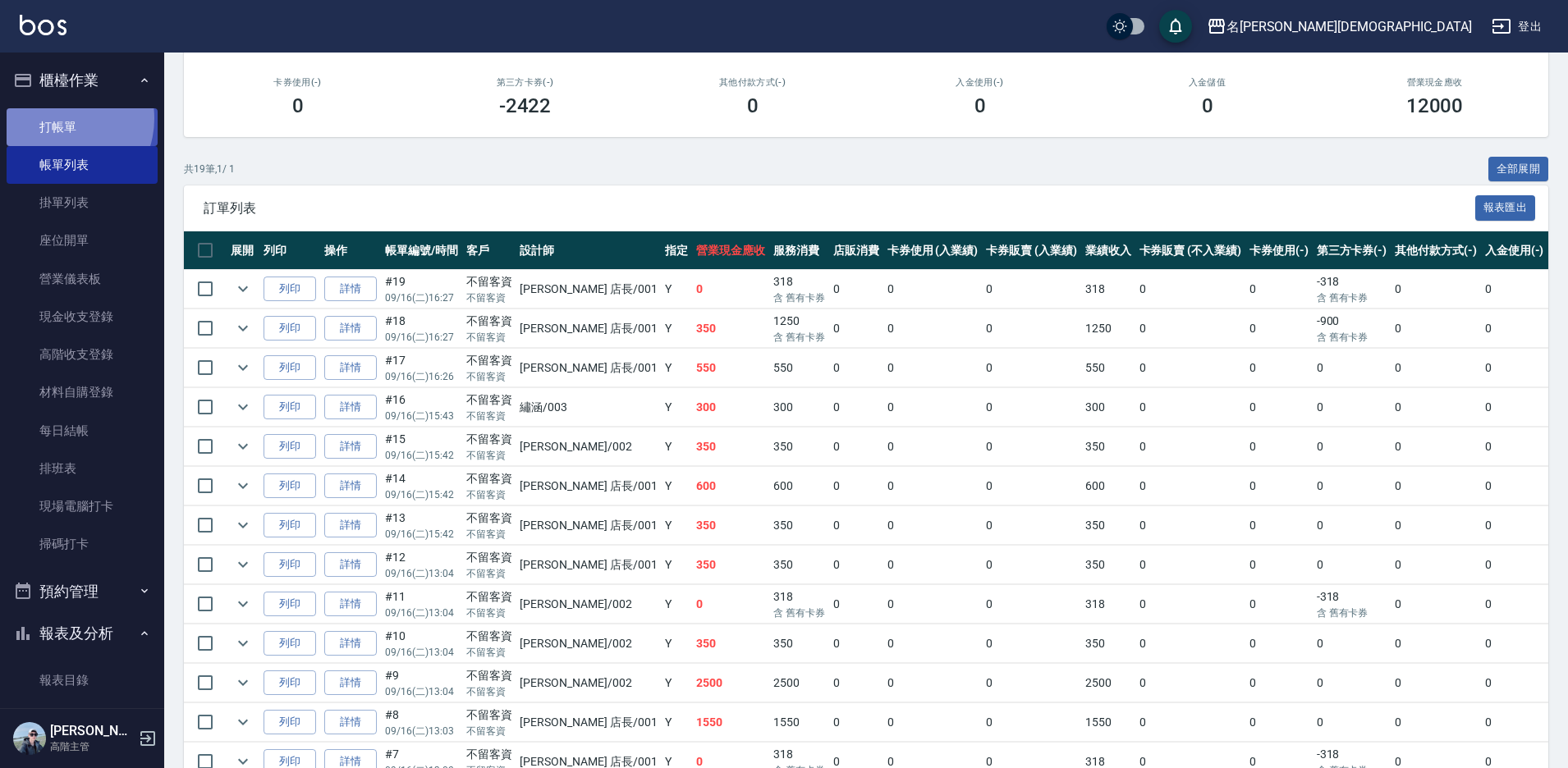
click at [62, 118] on link "打帳單" at bounding box center [81, 127] width 151 height 37
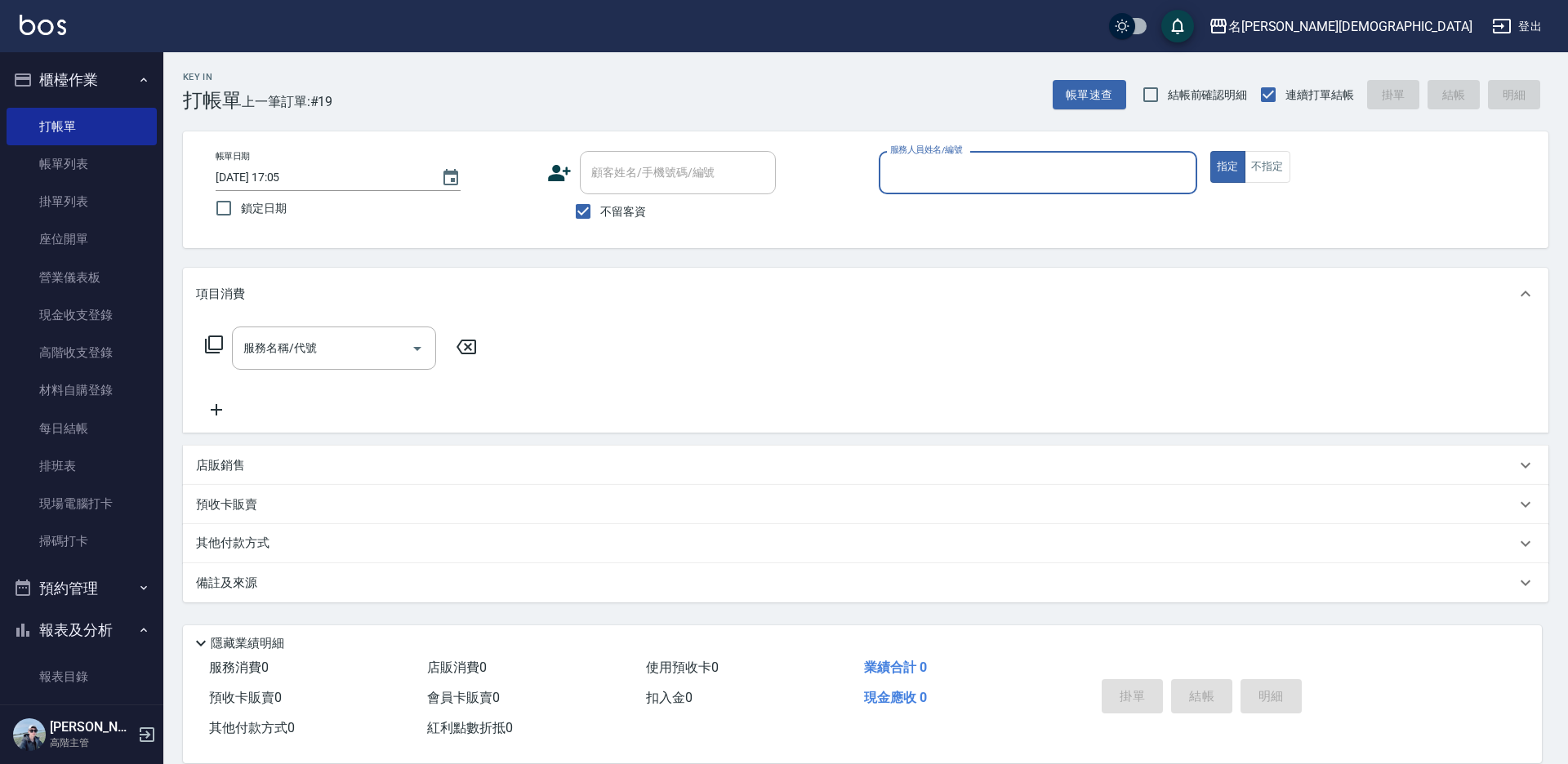
click at [914, 179] on input "服務人員姓名/編號" at bounding box center [1037, 172] width 303 height 28
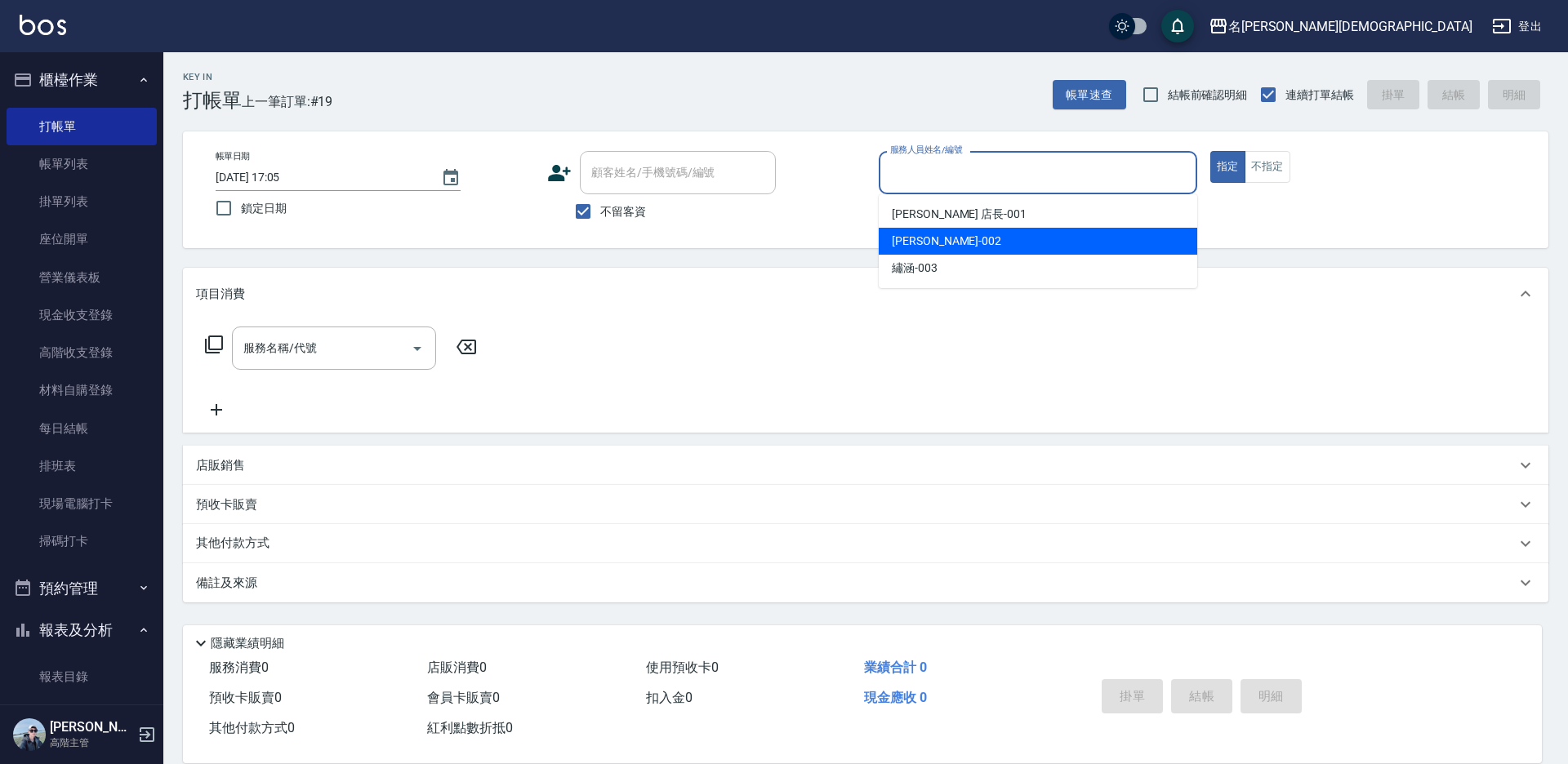
click at [954, 240] on div "香香 -002" at bounding box center [1037, 241] width 319 height 27
type input "香香-002"
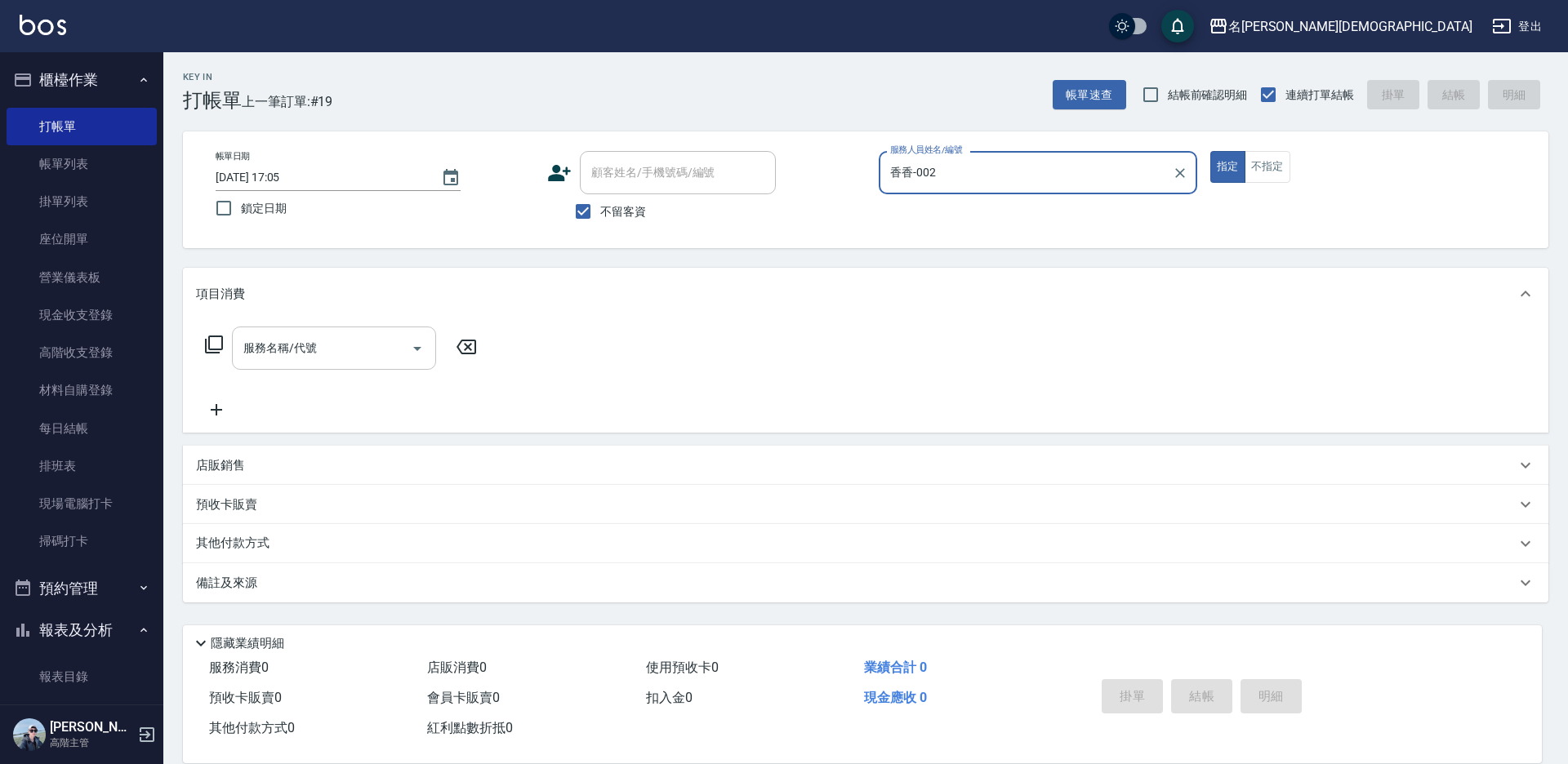
click at [271, 347] on input "服務名稱/代號" at bounding box center [322, 348] width 165 height 28
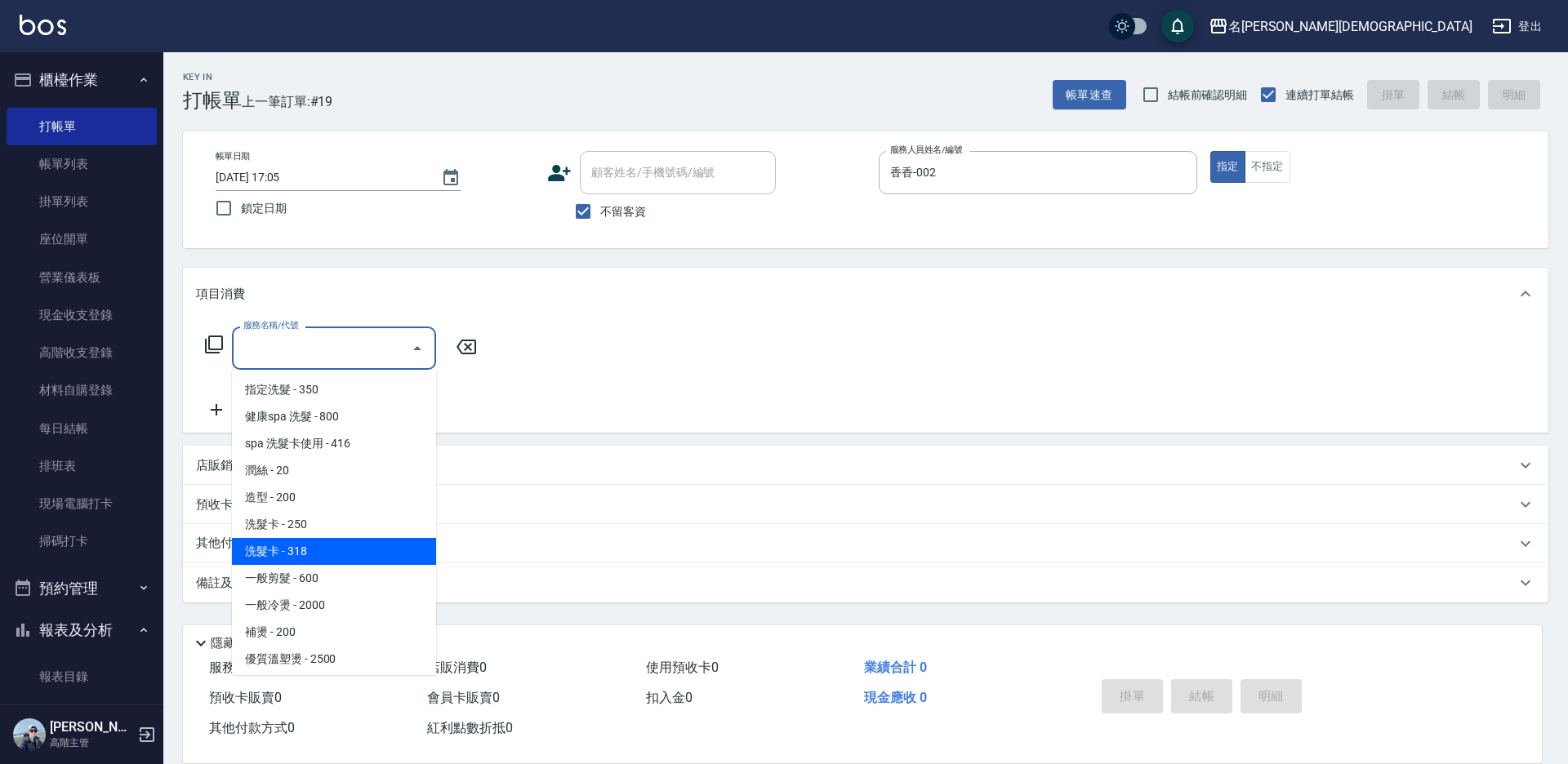
click at [351, 552] on span "洗髮卡 - 318" at bounding box center [334, 551] width 204 height 27
type input "洗髮卡(108)"
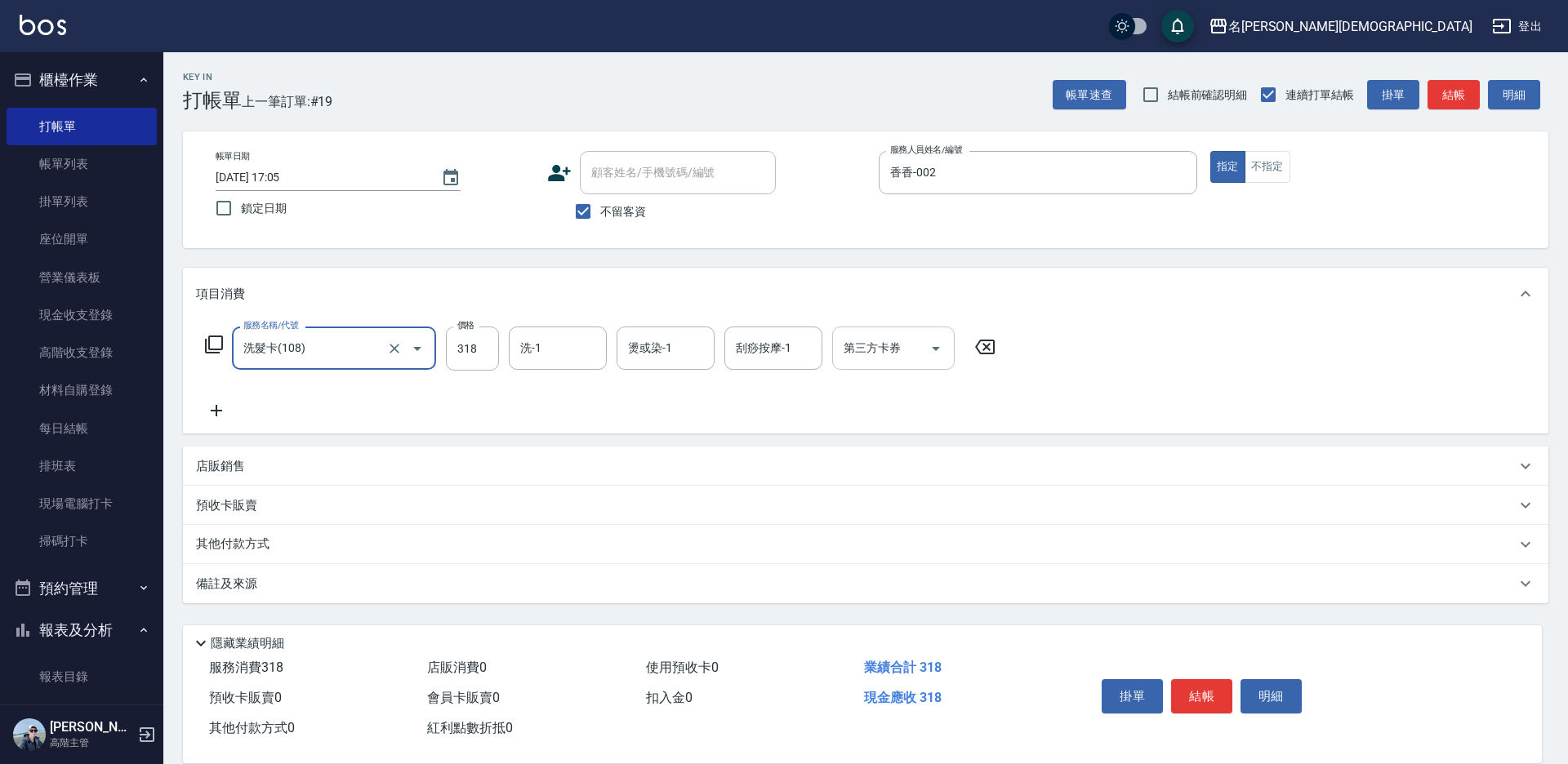
click at [935, 369] on div at bounding box center [935, 348] width 25 height 43
click at [943, 349] on icon "Open" at bounding box center [935, 349] width 20 height 20
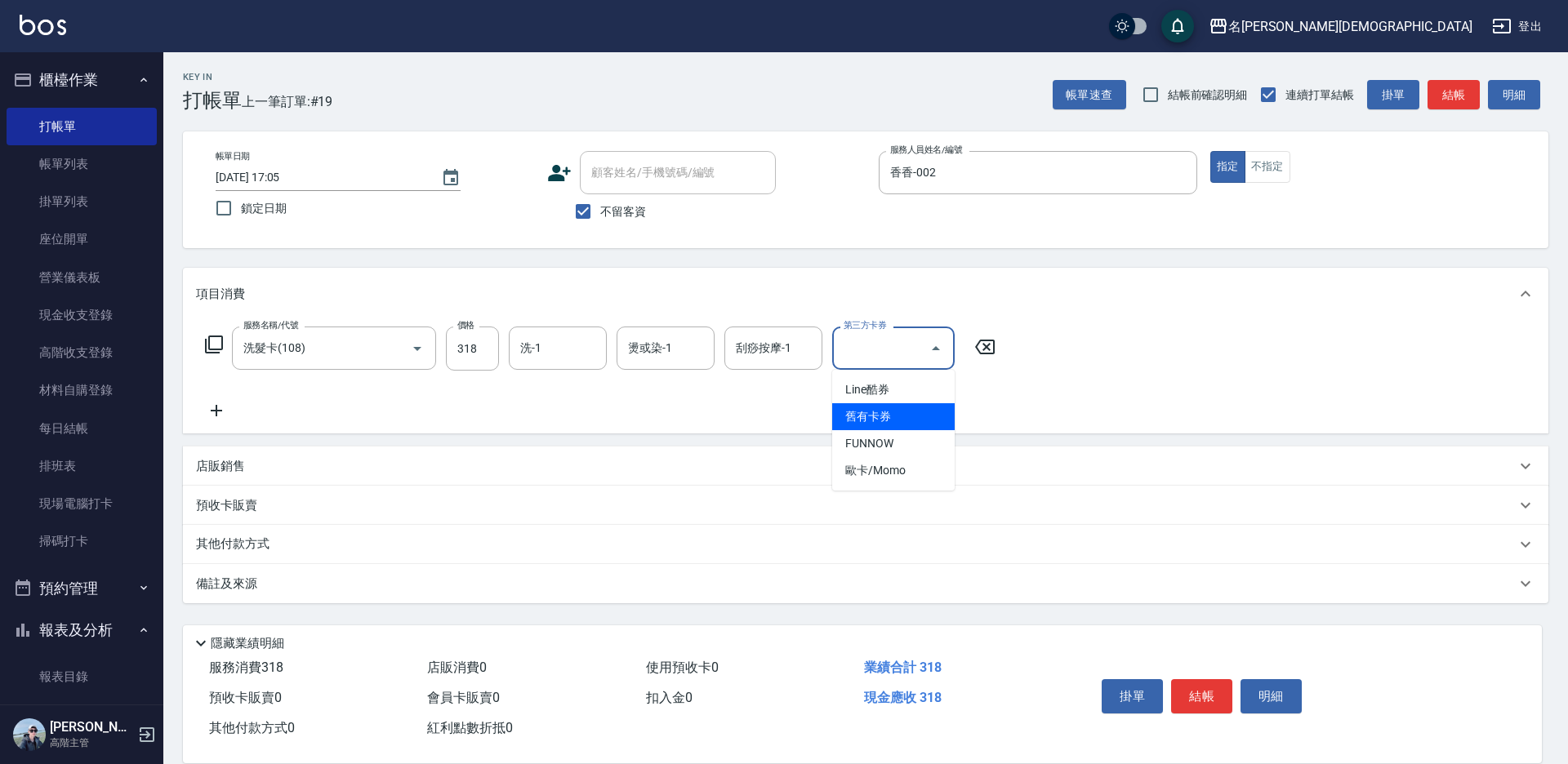
click at [940, 414] on span "舊有卡券" at bounding box center [894, 417] width 122 height 27
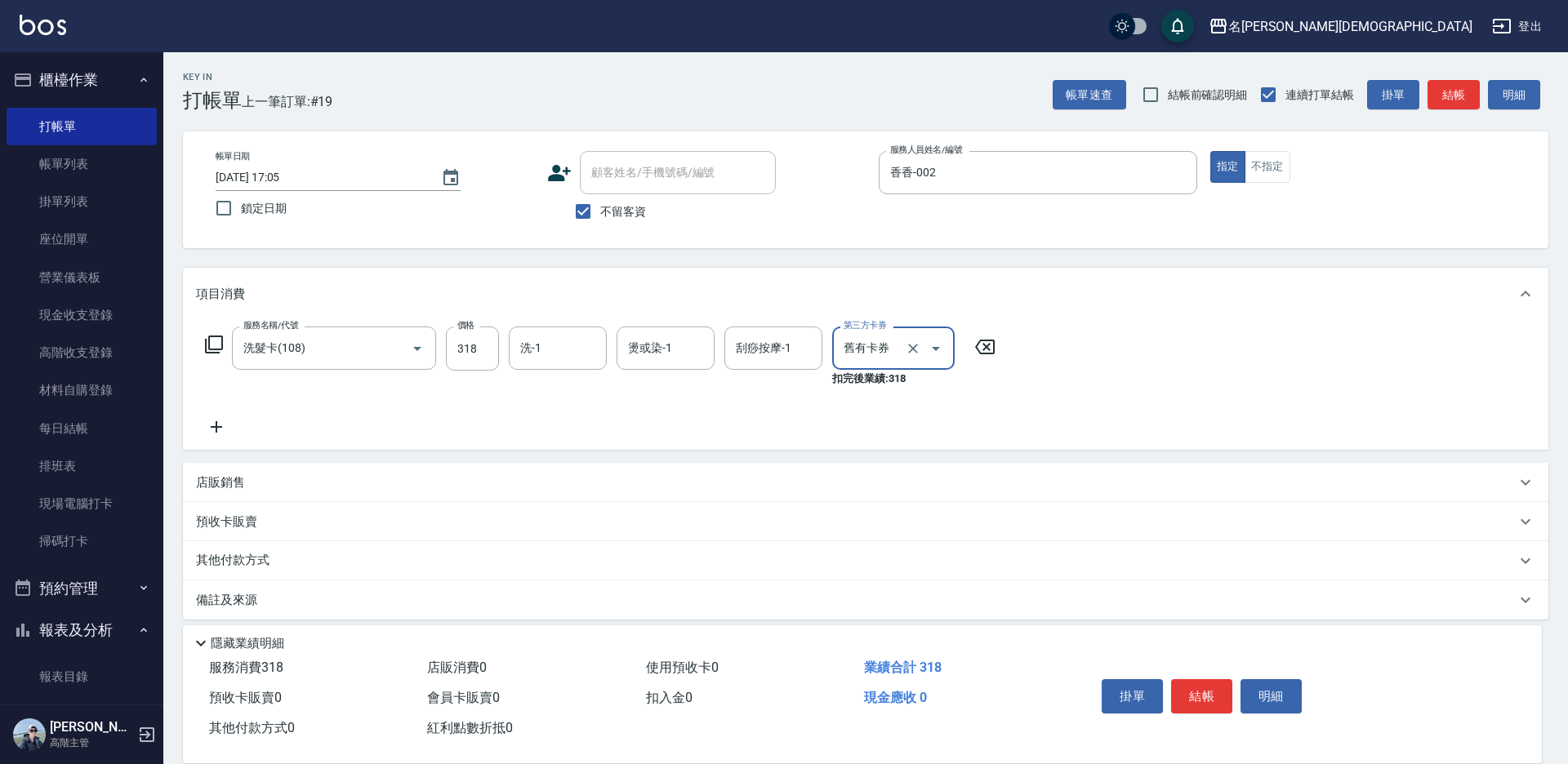
type input "舊有卡券"
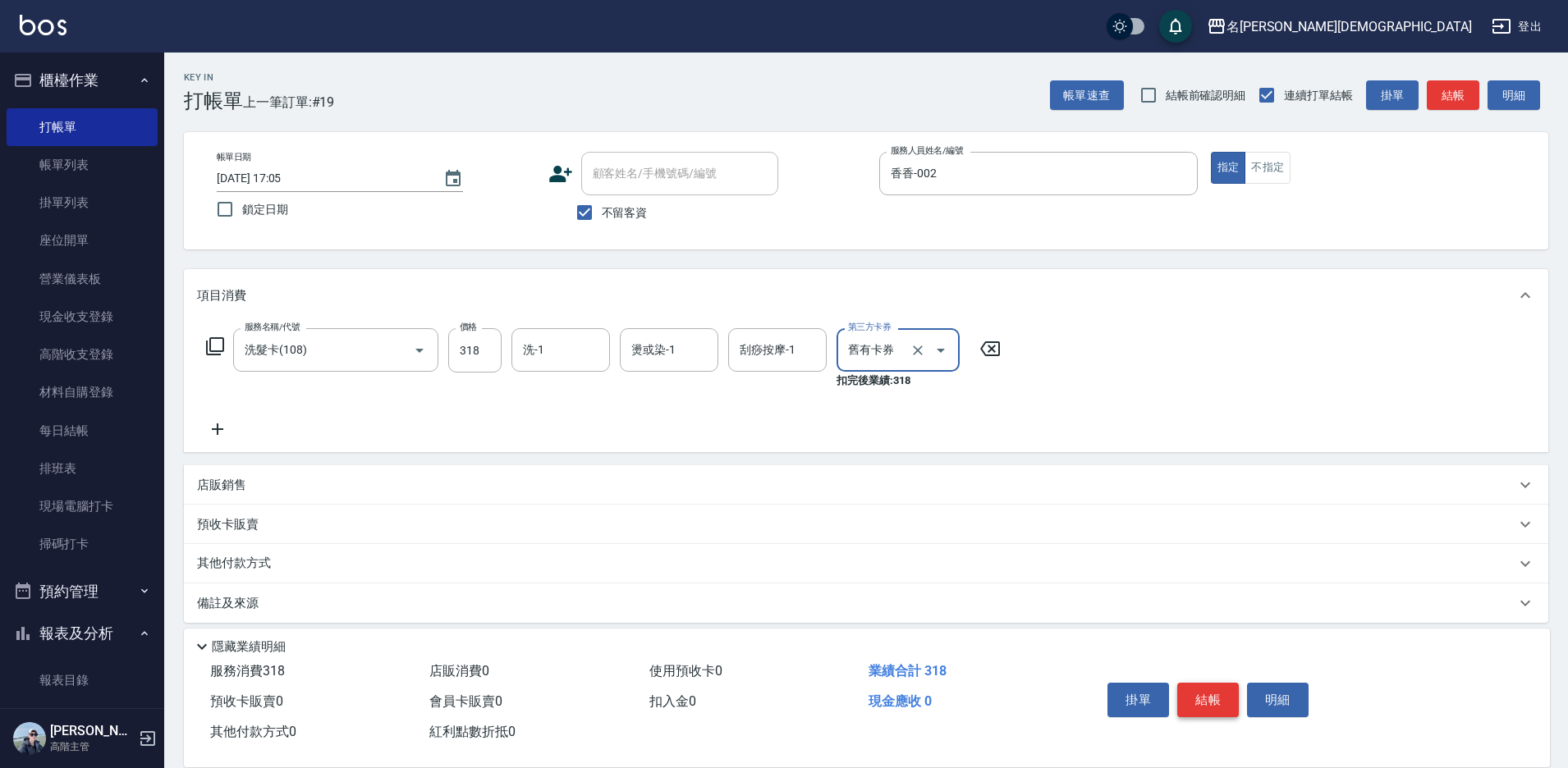
click at [1195, 693] on button "結帳" at bounding box center [1207, 700] width 62 height 35
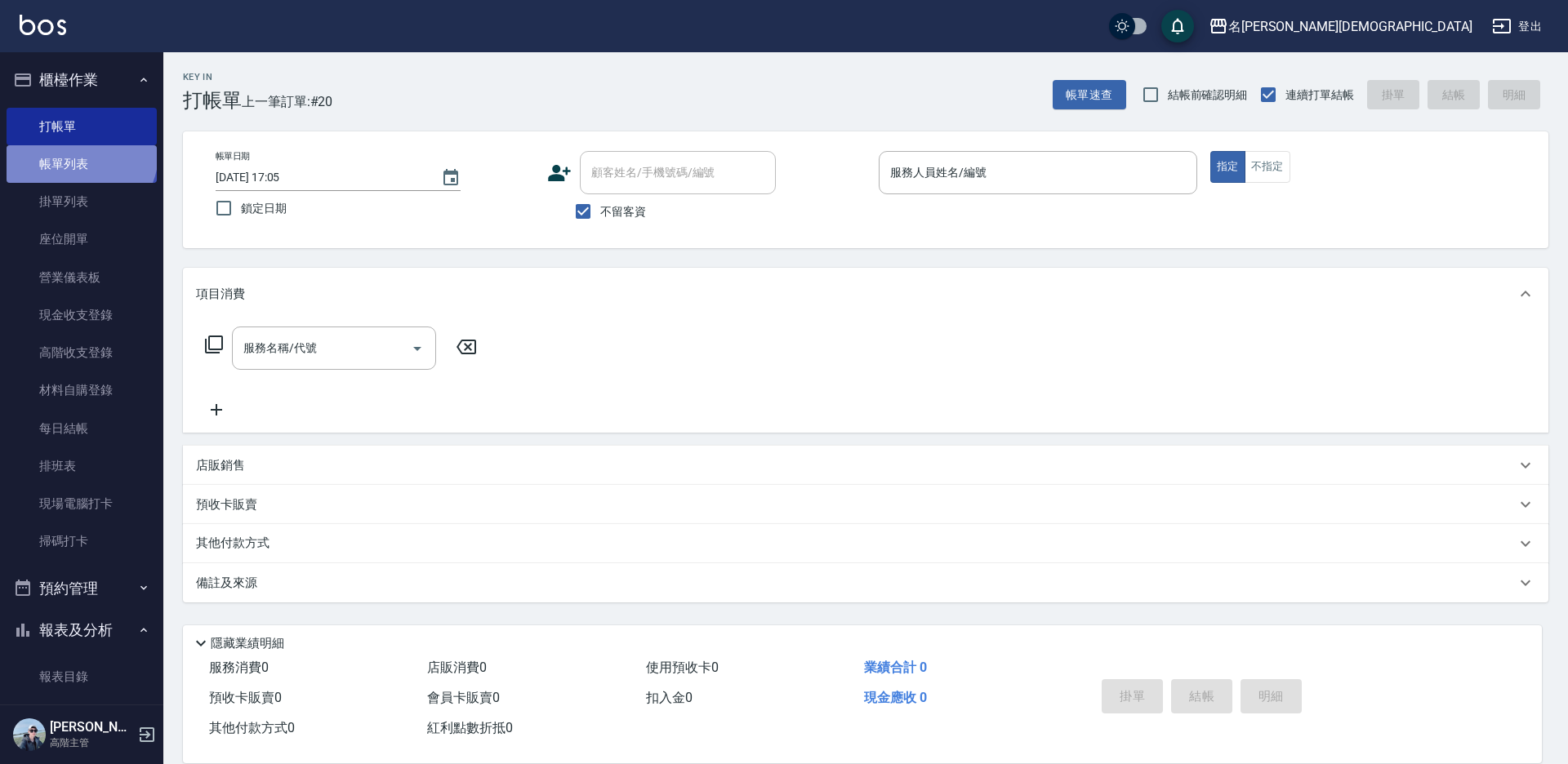
click at [79, 154] on link "帳單列表" at bounding box center [81, 164] width 150 height 37
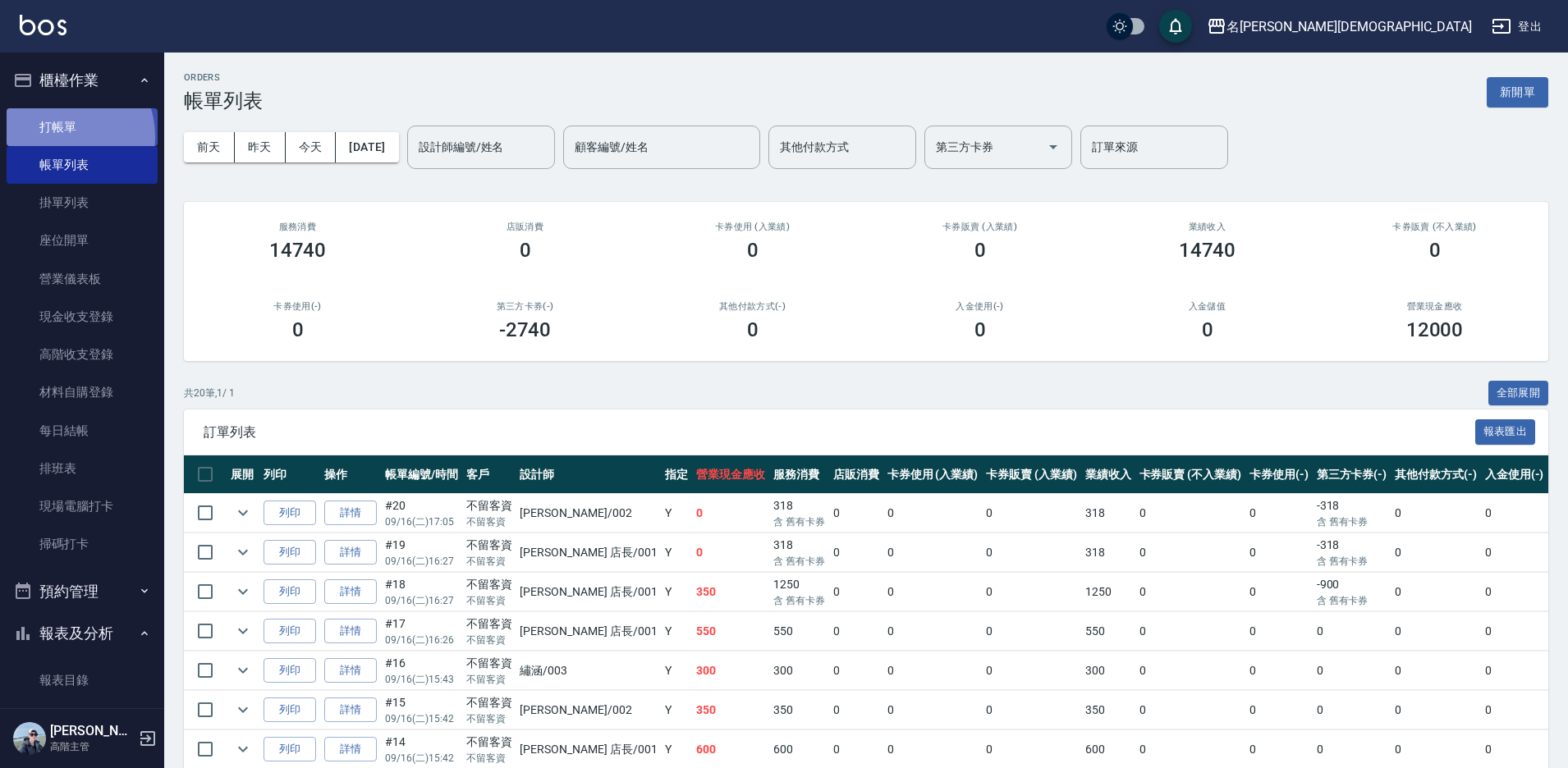
drag, startPoint x: 56, startPoint y: 136, endPoint x: 109, endPoint y: 136, distance: 53.0
click at [58, 136] on link "打帳單" at bounding box center [81, 127] width 151 height 37
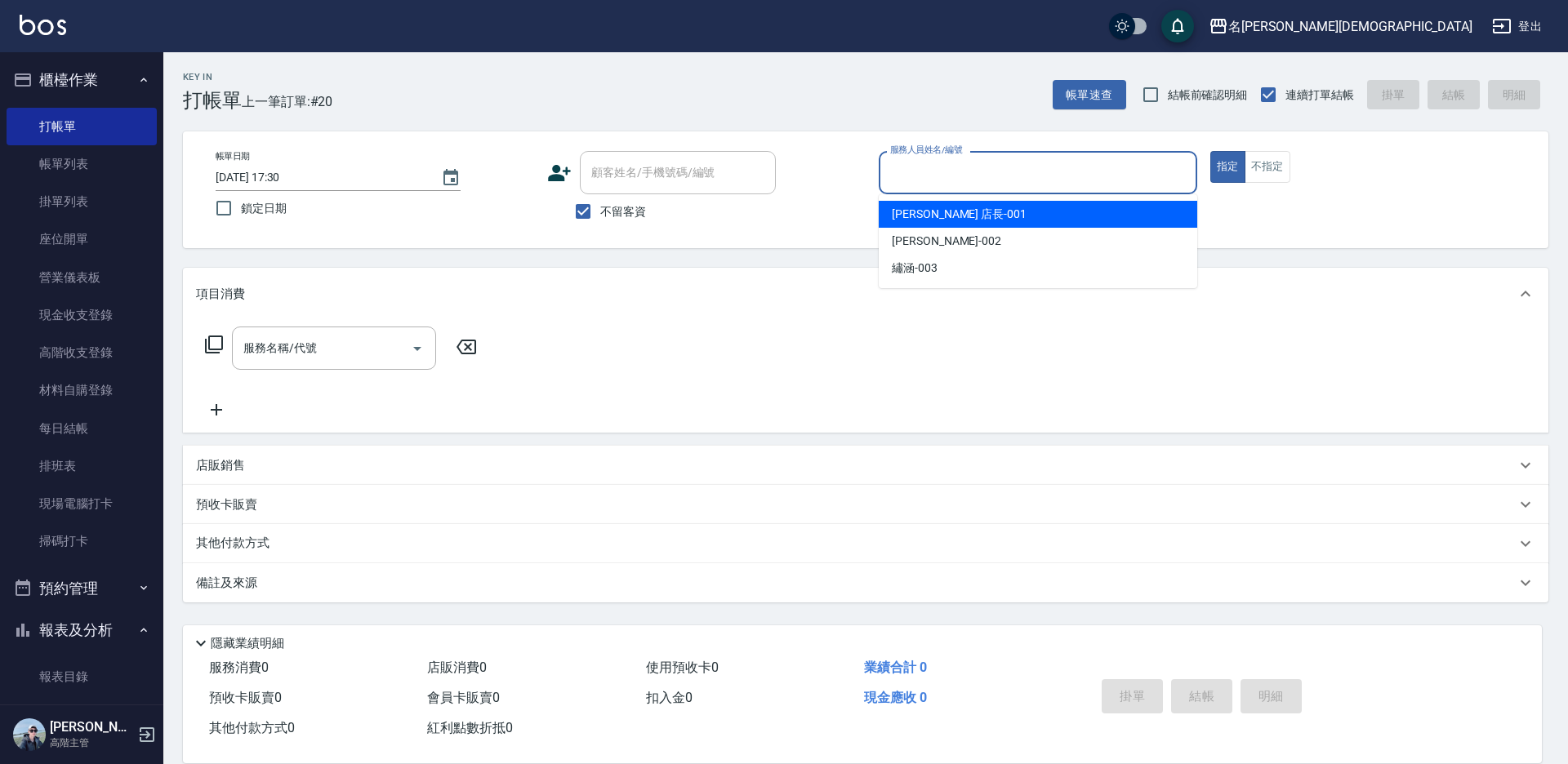
drag, startPoint x: 969, startPoint y: 173, endPoint x: 931, endPoint y: 186, distance: 40.2
click at [966, 172] on input "服務人員姓名/編號" at bounding box center [1037, 172] width 303 height 28
click at [916, 209] on span "[PERSON_NAME] 店長 -001" at bounding box center [959, 214] width 135 height 17
type input "[PERSON_NAME] 店長-001"
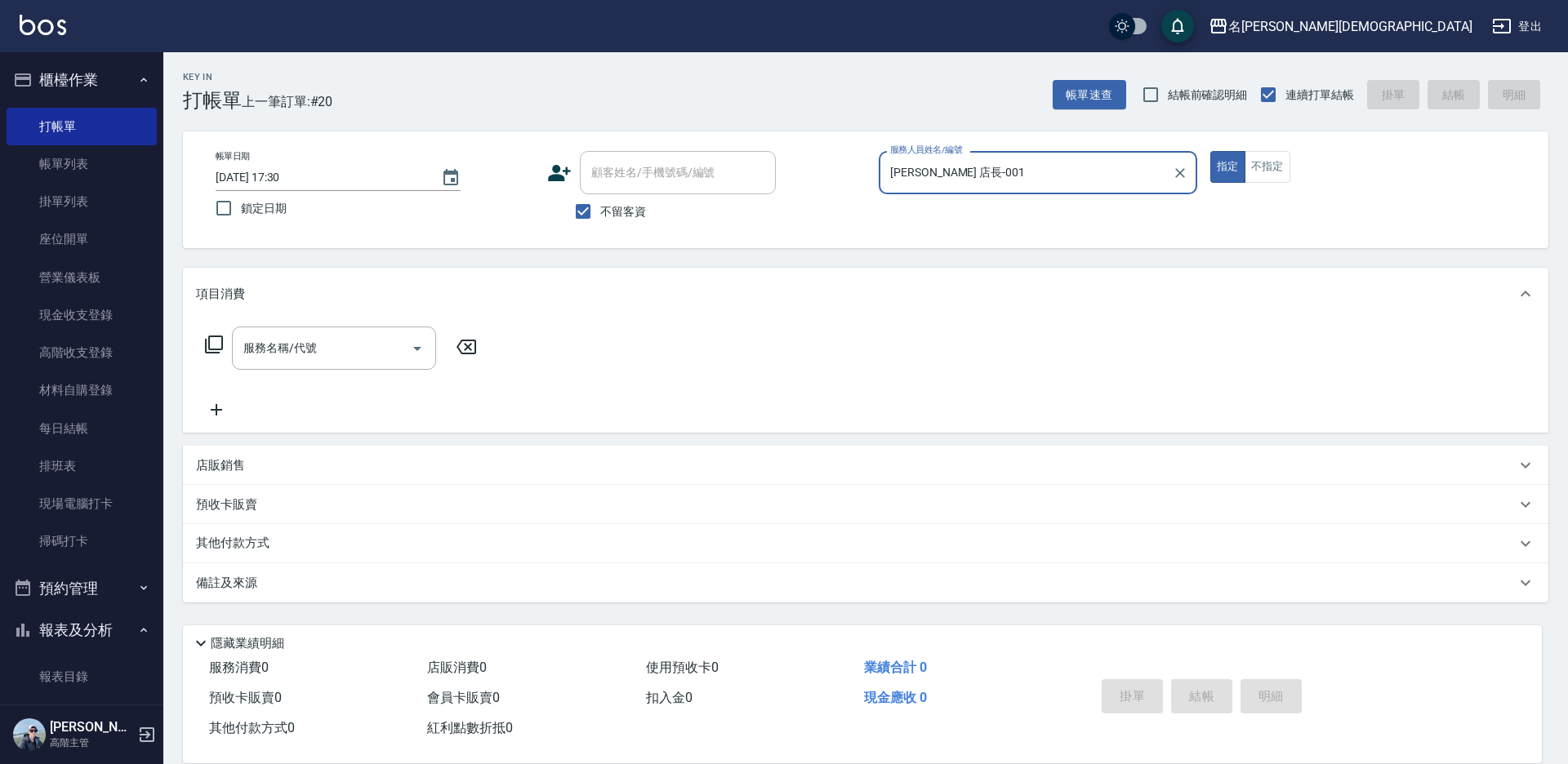
click at [220, 344] on icon at bounding box center [214, 344] width 20 height 20
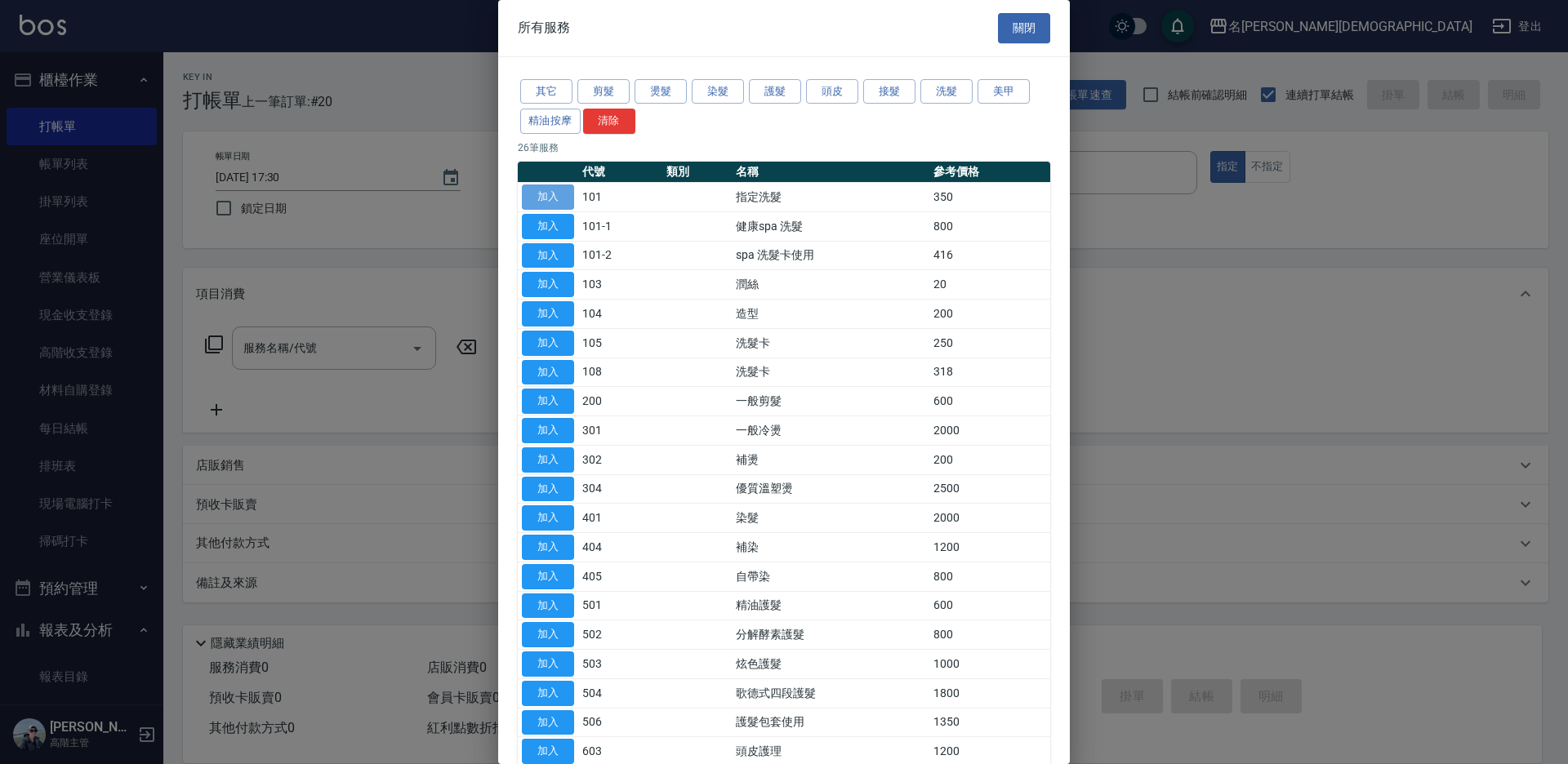
click at [547, 193] on button "加入" at bounding box center [548, 197] width 52 height 26
type input "指定洗髮(101)"
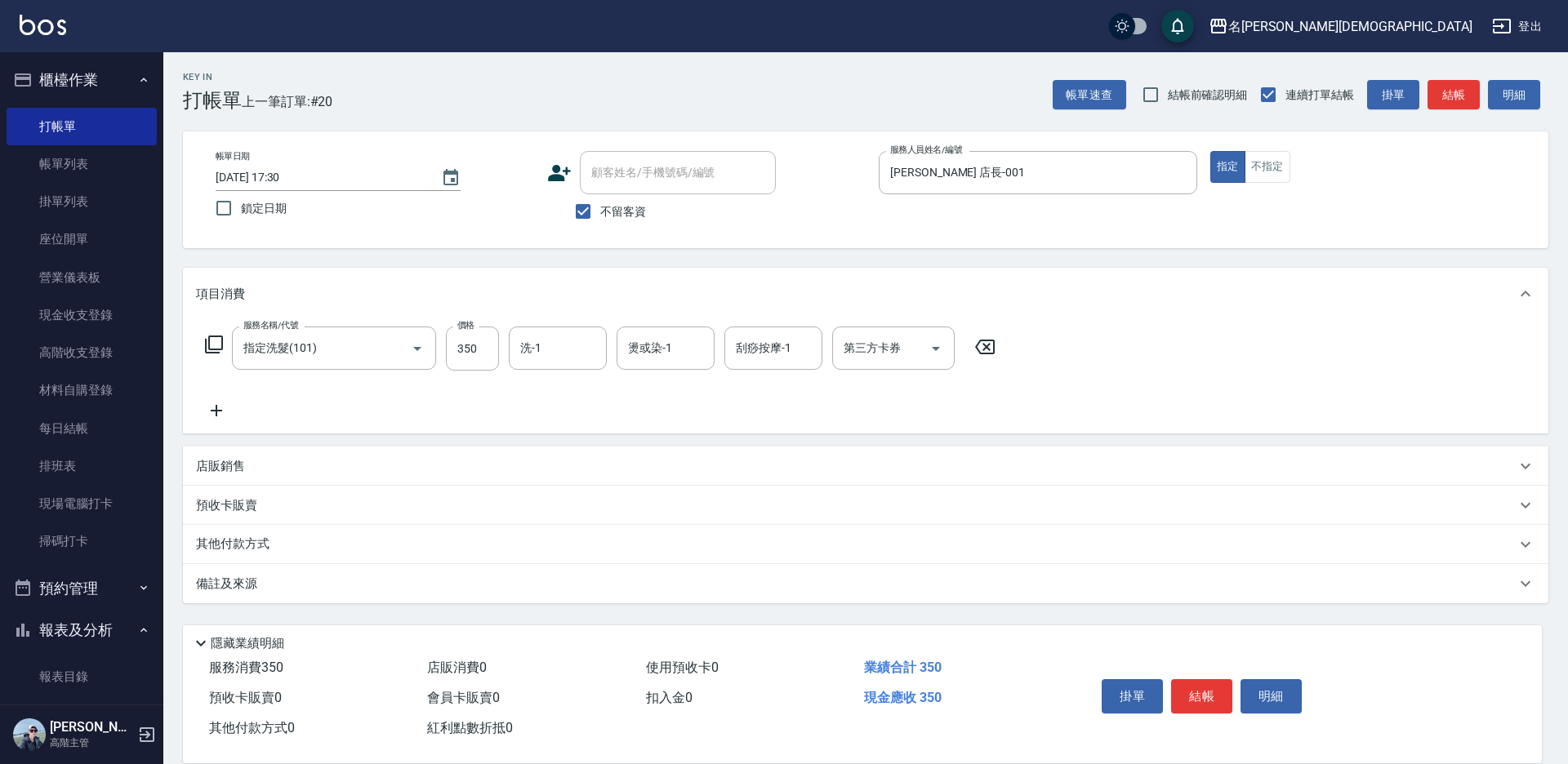
click at [209, 343] on icon at bounding box center [214, 344] width 18 height 18
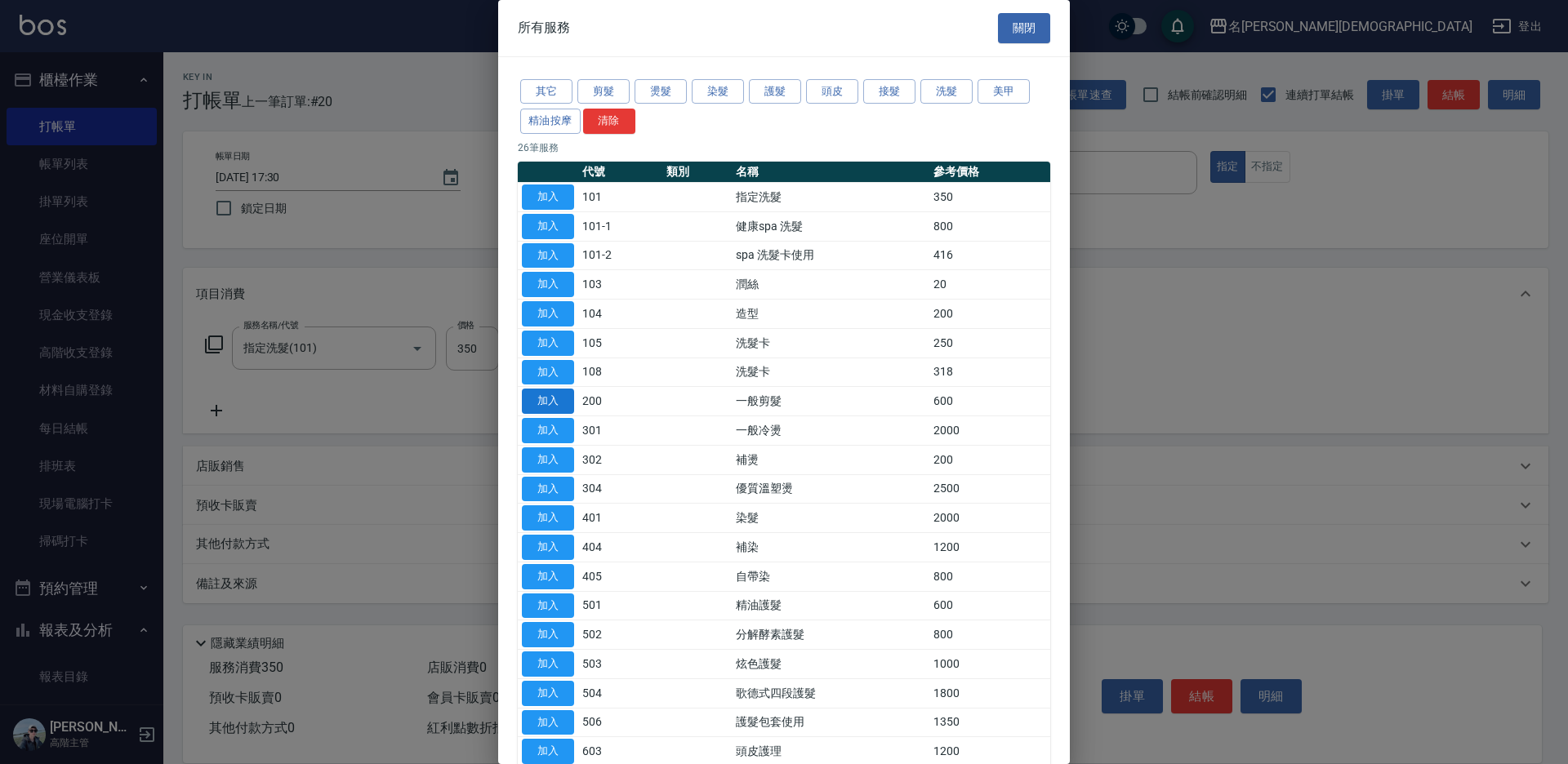
click at [540, 398] on button "加入" at bounding box center [548, 401] width 52 height 26
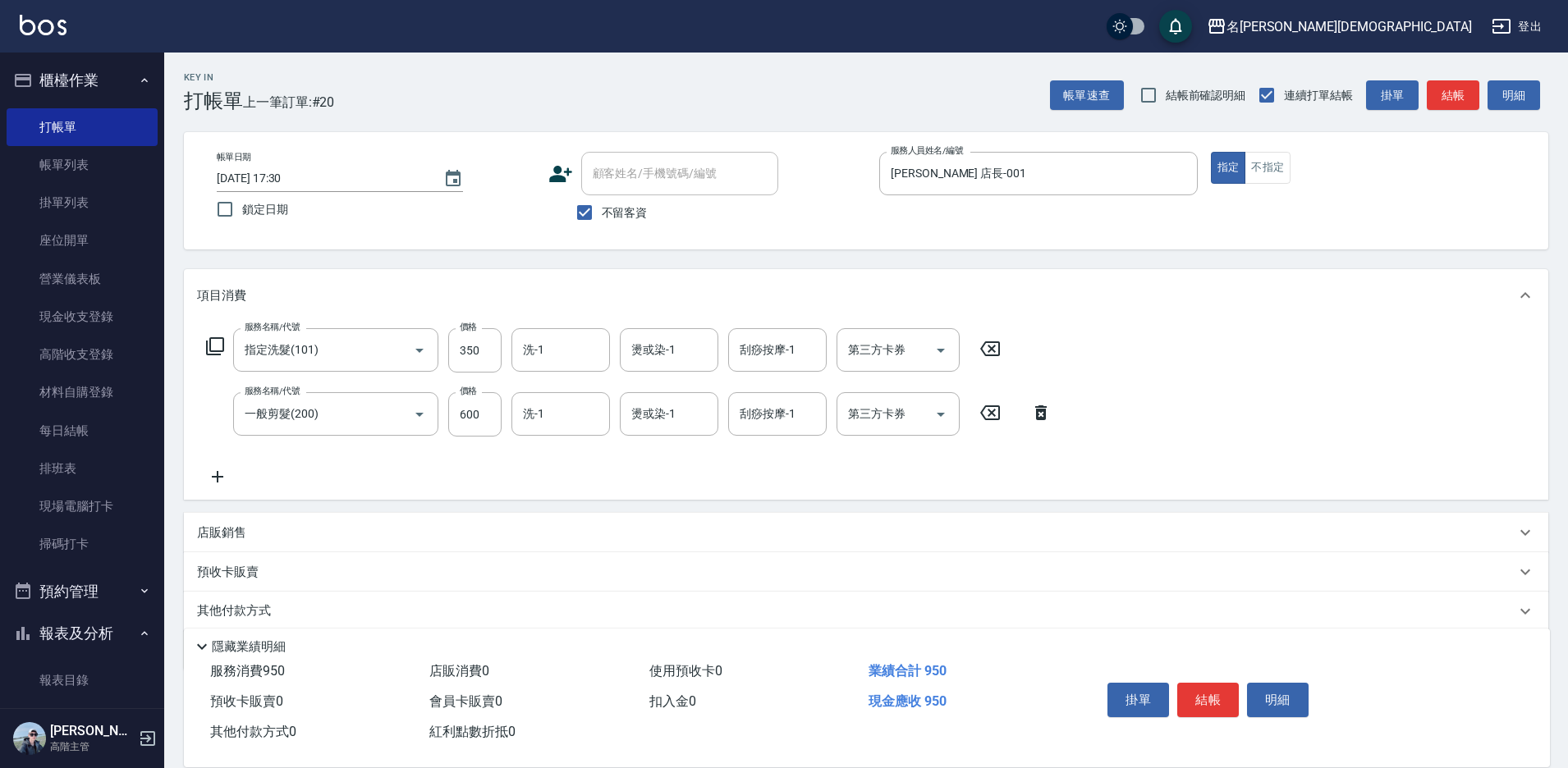
click at [1207, 695] on button "結帳" at bounding box center [1207, 700] width 62 height 35
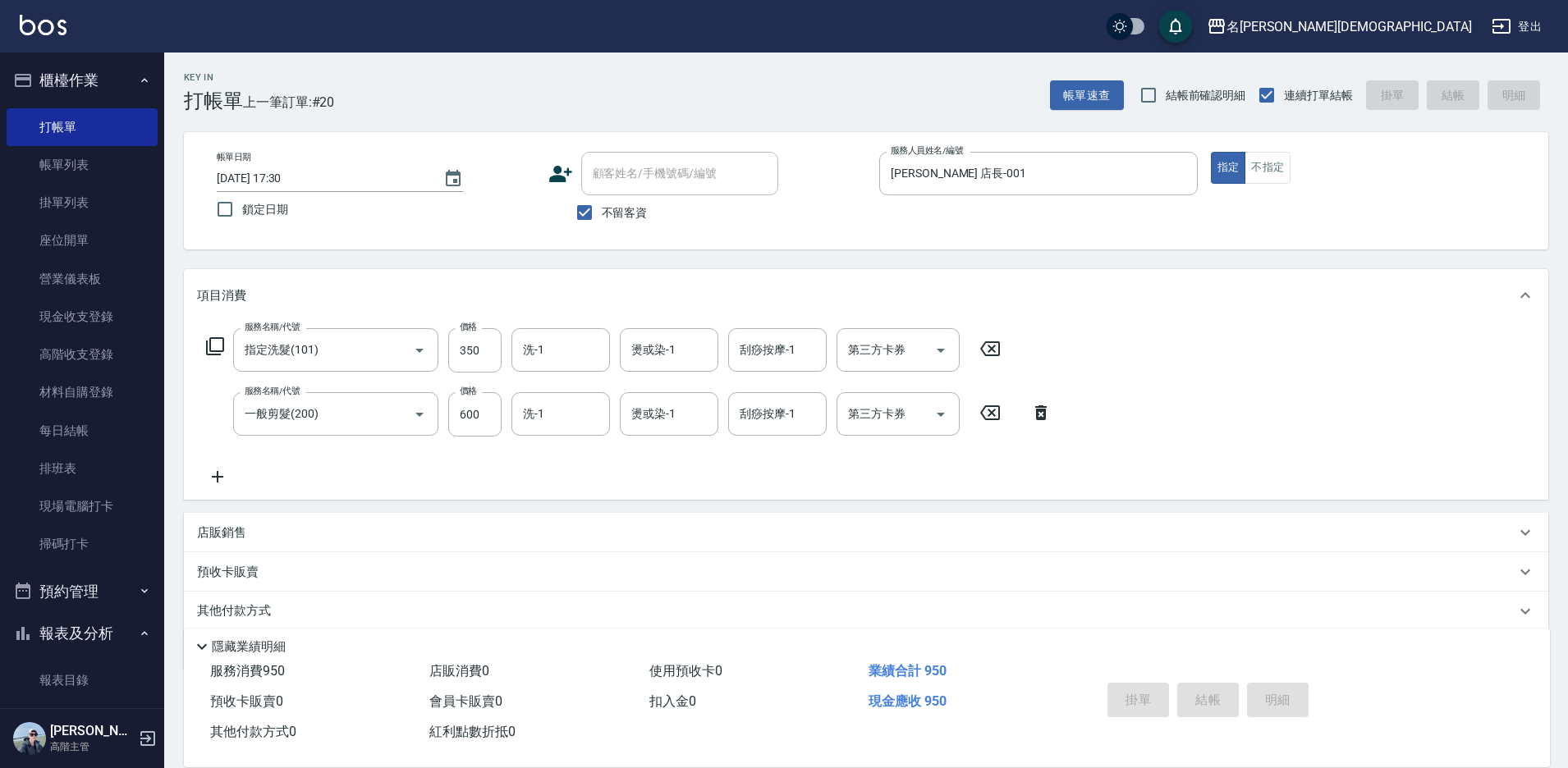
type input "[DATE] 17:31"
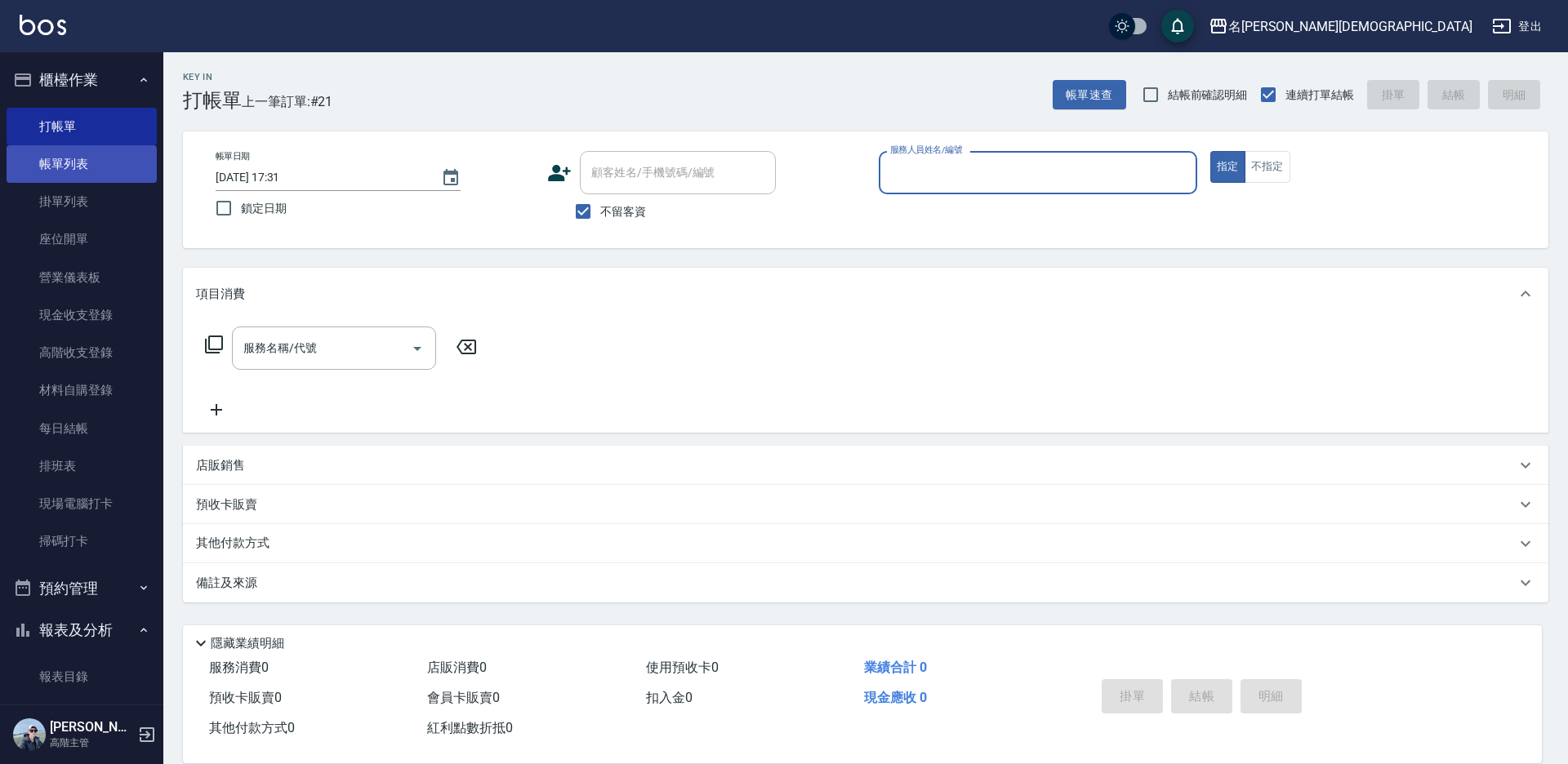
drag, startPoint x: 67, startPoint y: 158, endPoint x: 86, endPoint y: 152, distance: 19.9
click at [68, 159] on link "帳單列表" at bounding box center [81, 164] width 150 height 37
